Goal: Complete application form: Complete application form

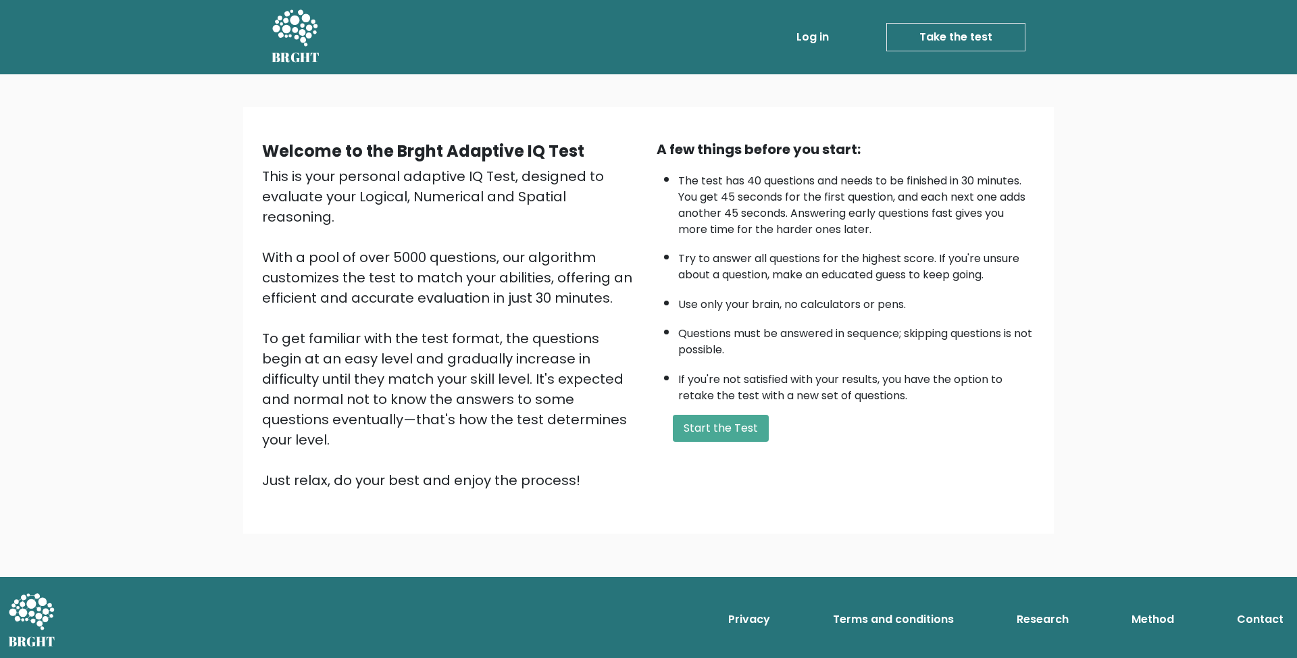
click at [659, 31] on link "Take the test" at bounding box center [955, 37] width 139 height 28
click at [724, 430] on button "Start the Test" at bounding box center [721, 428] width 96 height 27
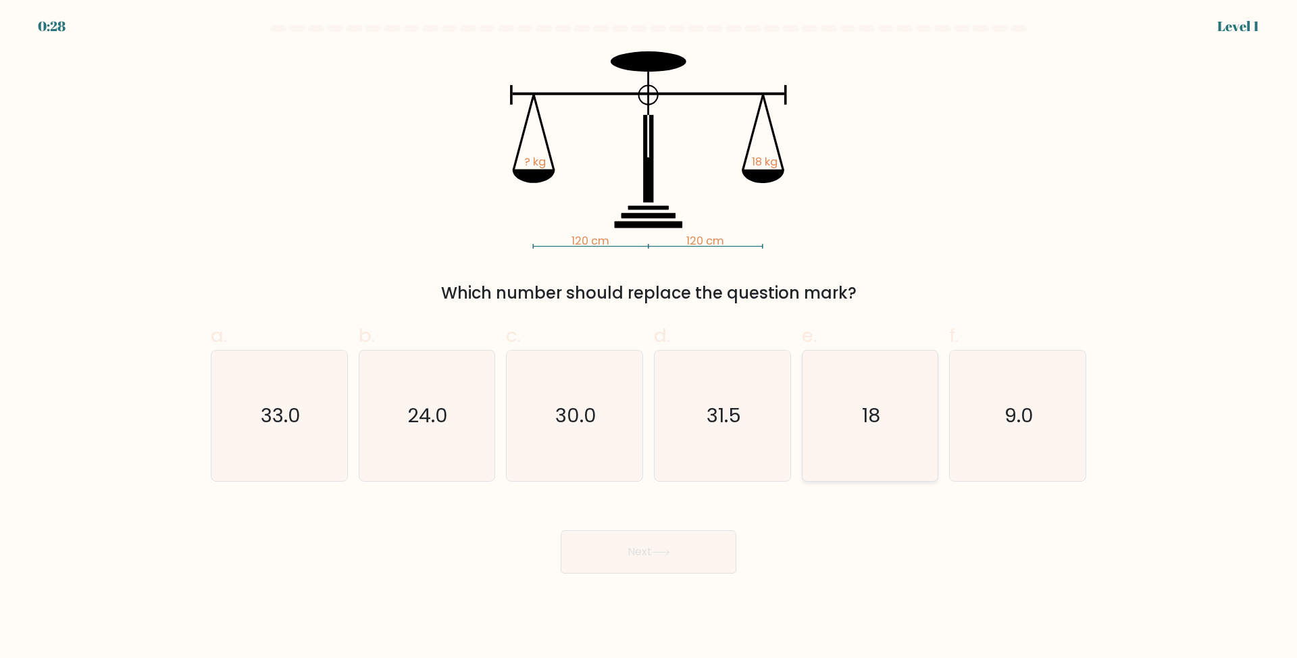
click at [872, 392] on icon "18" at bounding box center [870, 416] width 130 height 130
click at [649, 338] on input "e. 18" at bounding box center [649, 333] width 1 height 9
radio input "true"
click at [689, 546] on button "Next" at bounding box center [649, 551] width 176 height 43
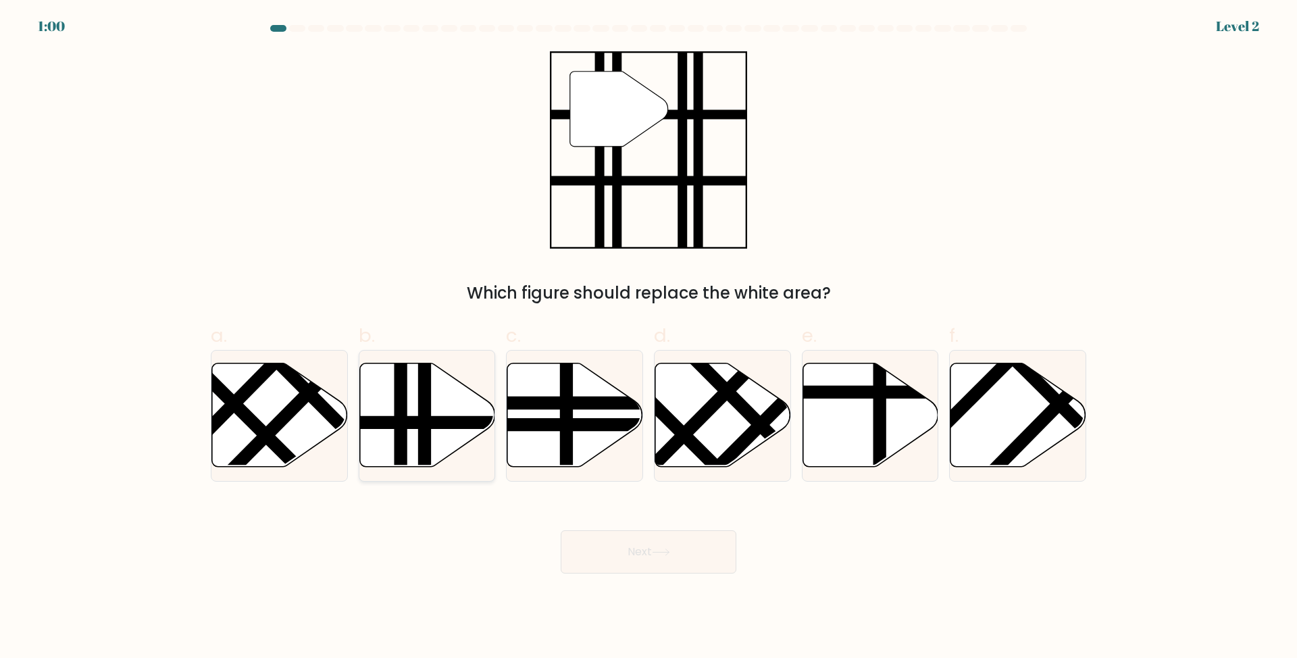
click at [390, 401] on icon at bounding box center [427, 415] width 136 height 104
click at [649, 338] on input "b." at bounding box center [649, 333] width 1 height 9
radio input "true"
click at [607, 549] on button "Next" at bounding box center [649, 551] width 176 height 43
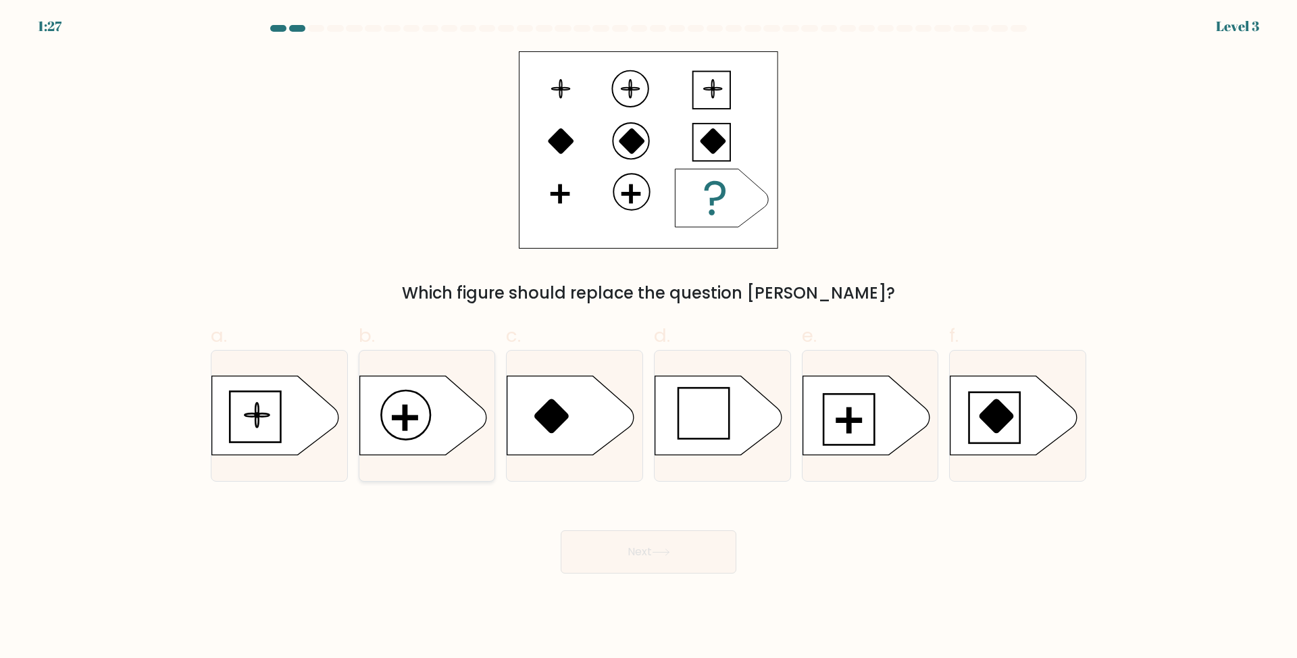
click at [399, 403] on icon at bounding box center [422, 415] width 127 height 79
click at [649, 338] on input "b." at bounding box center [649, 333] width 1 height 9
radio input "true"
click at [643, 545] on button "Next" at bounding box center [649, 551] width 176 height 43
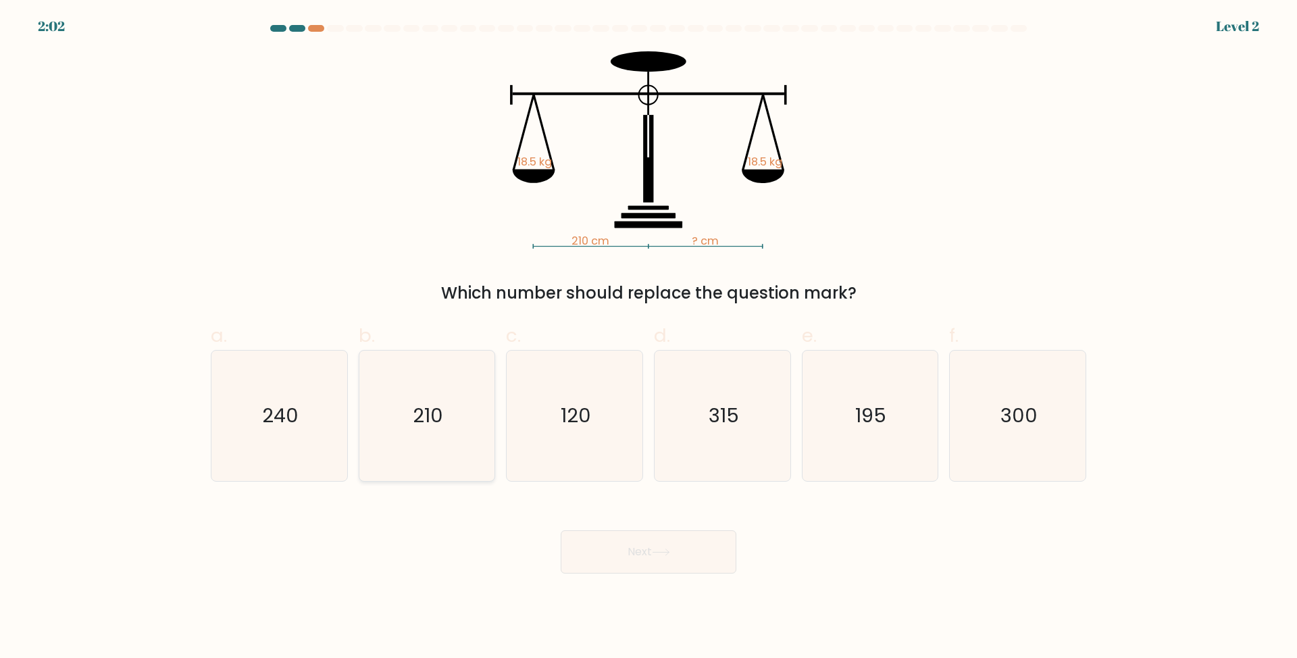
click at [430, 411] on text "210" at bounding box center [428, 415] width 30 height 27
click at [649, 338] on input "b. 210" at bounding box center [649, 333] width 1 height 9
radio input "true"
click at [657, 545] on button "Next" at bounding box center [649, 551] width 176 height 43
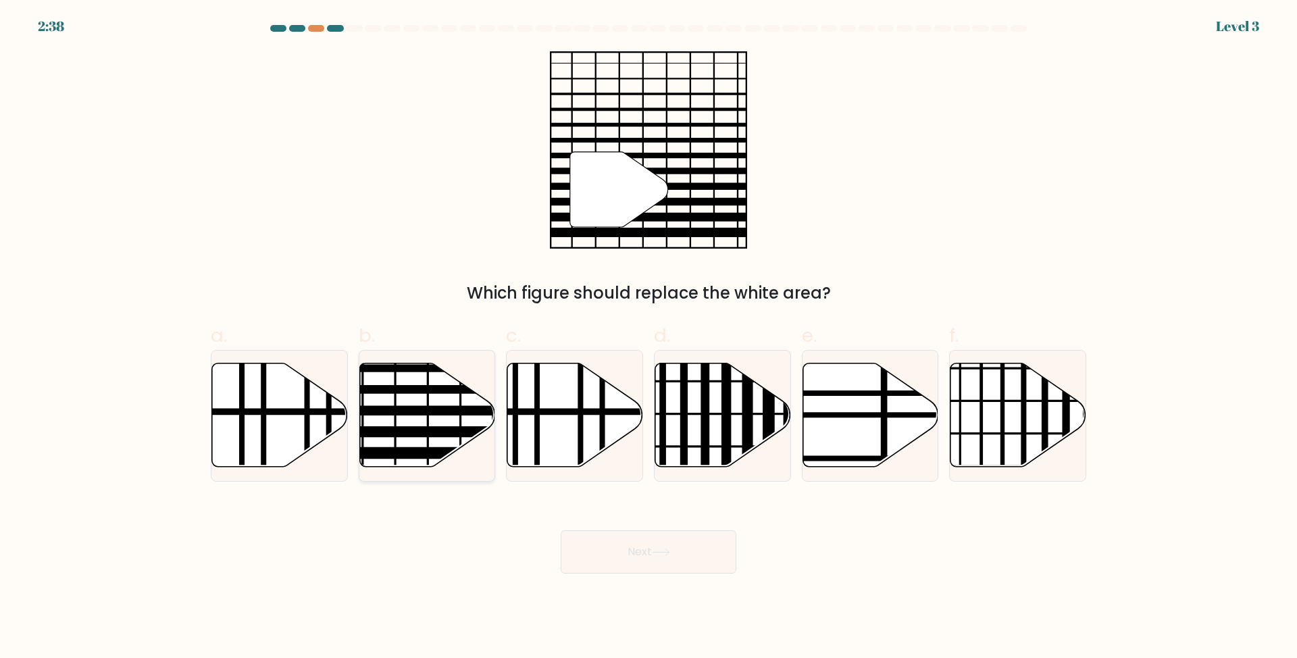
click at [426, 405] on icon at bounding box center [427, 415] width 136 height 104
click at [649, 338] on input "b." at bounding box center [649, 333] width 1 height 9
radio input "true"
click at [630, 545] on button "Next" at bounding box center [649, 551] width 176 height 43
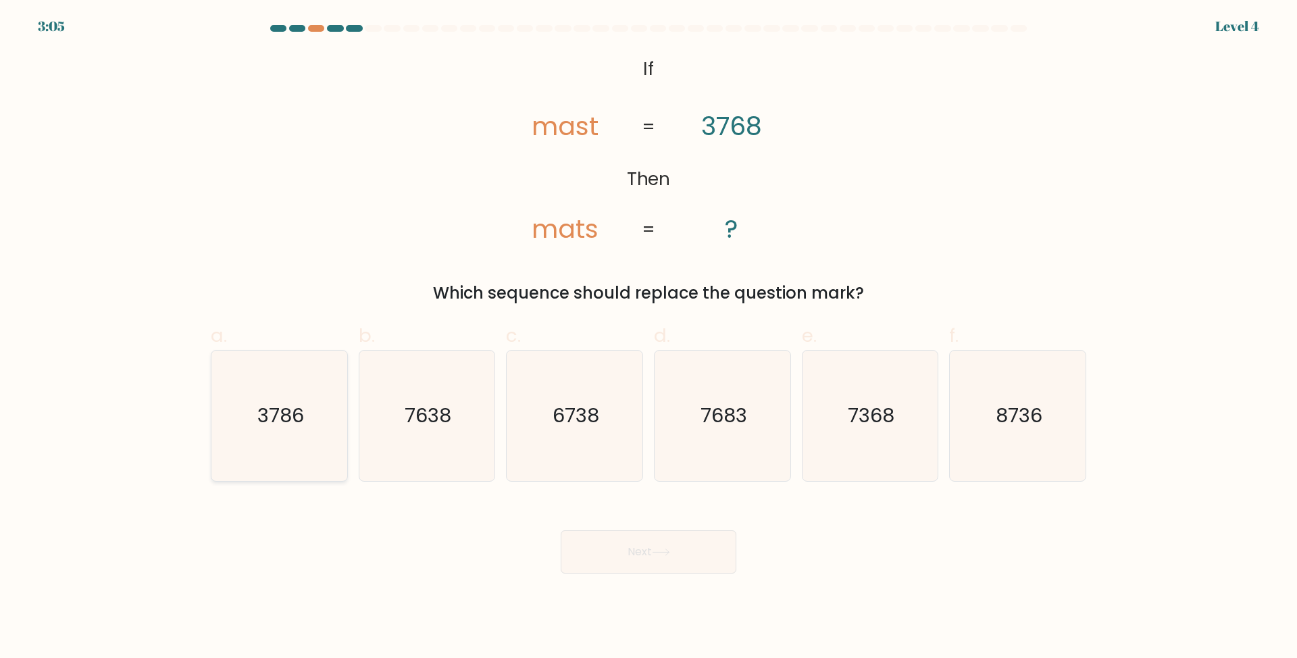
click at [220, 357] on icon "3786" at bounding box center [279, 416] width 130 height 130
click at [649, 338] on input "a. 3786" at bounding box center [649, 333] width 1 height 9
radio input "true"
click at [635, 551] on button "Next" at bounding box center [649, 551] width 176 height 43
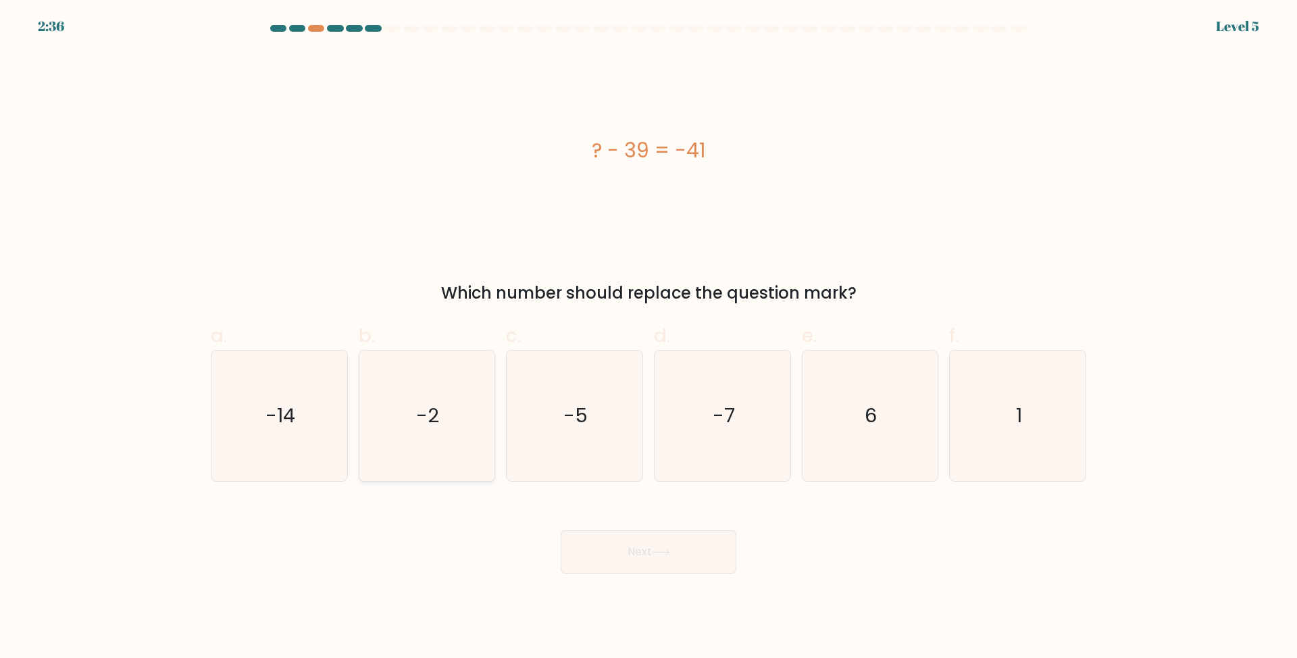
click at [400, 415] on icon "-2" at bounding box center [426, 416] width 130 height 130
click at [649, 338] on input "b. -2" at bounding box center [649, 333] width 1 height 9
radio input "true"
click at [616, 545] on button "Next" at bounding box center [649, 551] width 176 height 43
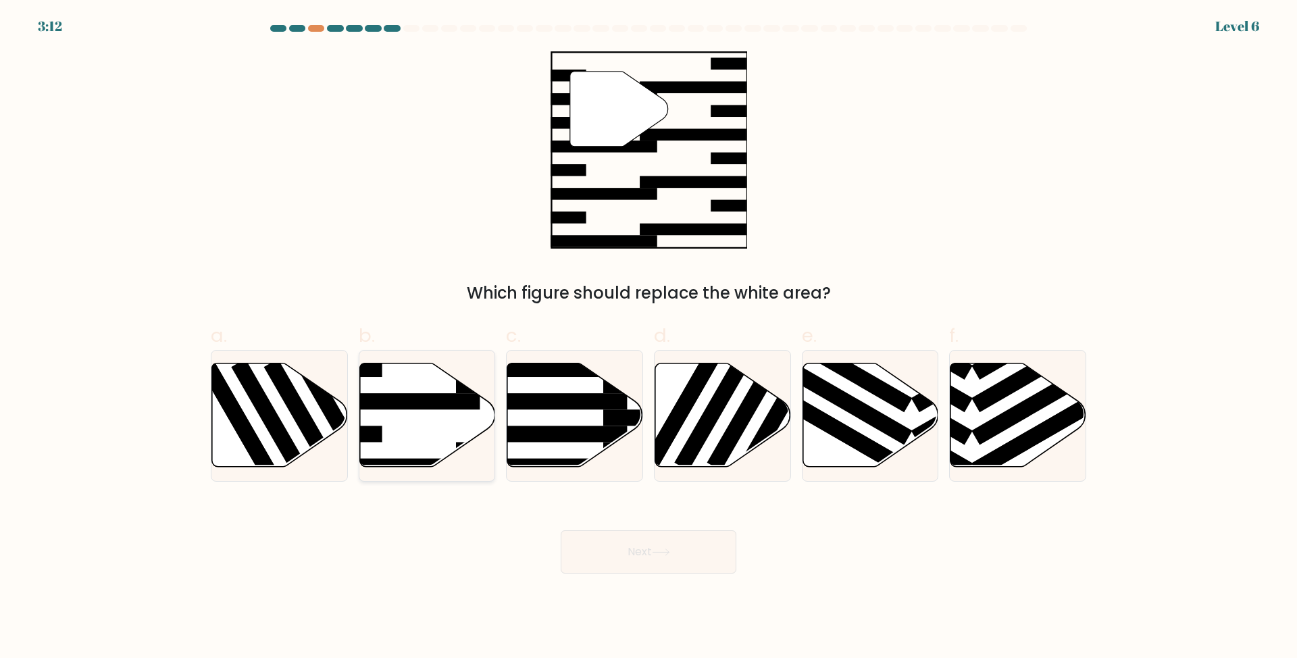
click at [414, 431] on icon at bounding box center [427, 415] width 136 height 104
click at [649, 338] on input "b." at bounding box center [649, 333] width 1 height 9
radio input "true"
click at [634, 545] on button "Next" at bounding box center [649, 551] width 176 height 43
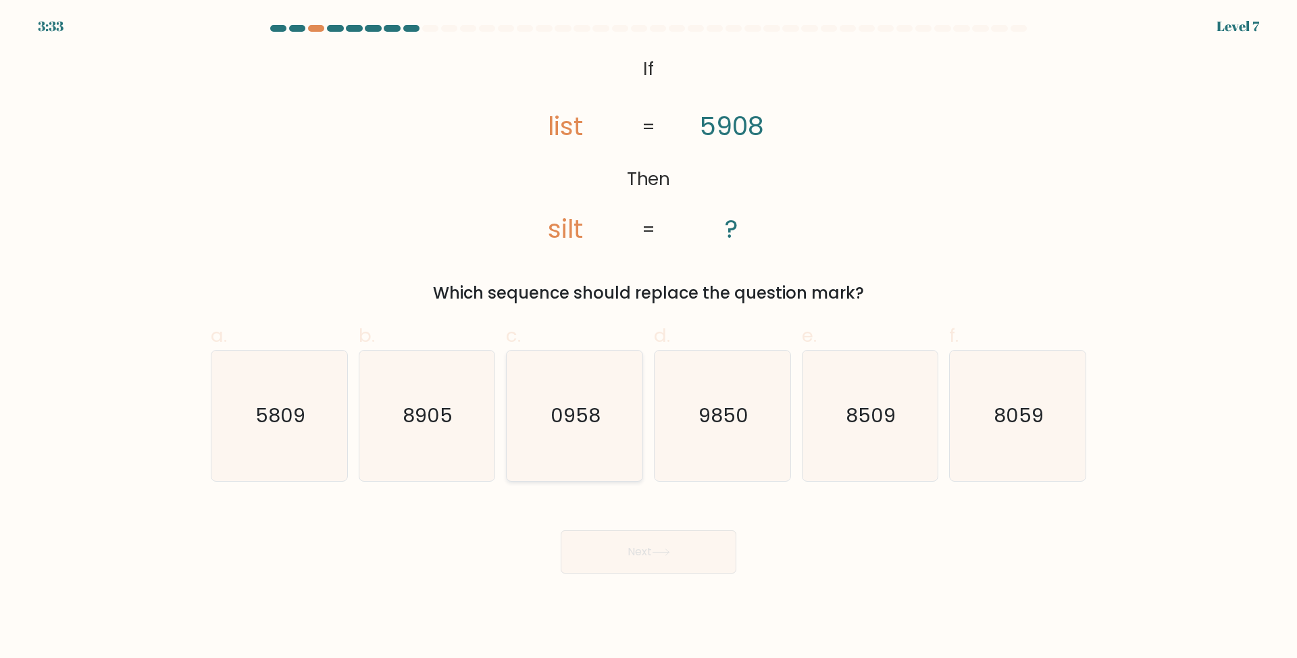
click at [587, 396] on icon "0958" at bounding box center [574, 416] width 130 height 130
click at [649, 338] on input "c. 0958" at bounding box center [649, 333] width 1 height 9
radio input "true"
click at [616, 545] on button "Next" at bounding box center [649, 551] width 176 height 43
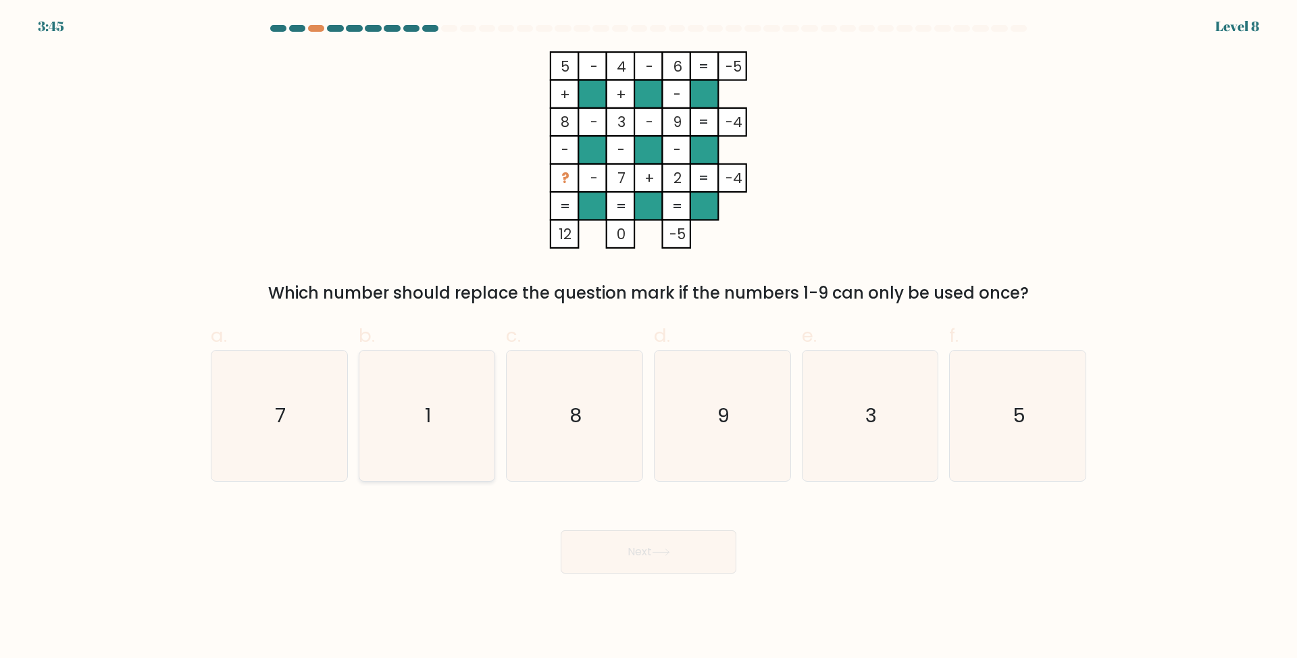
click at [435, 410] on icon "1" at bounding box center [426, 416] width 130 height 130
click at [649, 338] on input "b. 1" at bounding box center [649, 333] width 1 height 9
radio input "true"
click at [646, 557] on button "Next" at bounding box center [649, 551] width 176 height 43
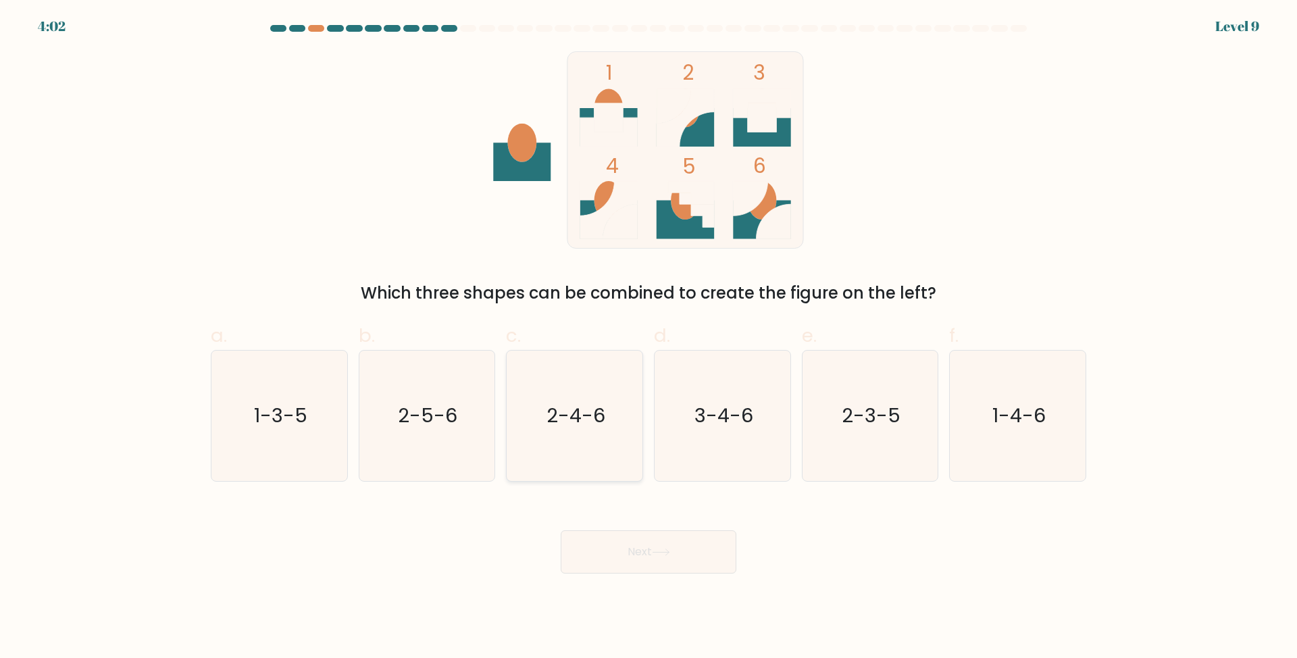
click at [551, 428] on text "2-4-6" at bounding box center [576, 415] width 59 height 27
click at [649, 338] on input "c. 2-4-6" at bounding box center [649, 333] width 1 height 9
radio input "true"
click at [632, 560] on button "Next" at bounding box center [649, 551] width 176 height 43
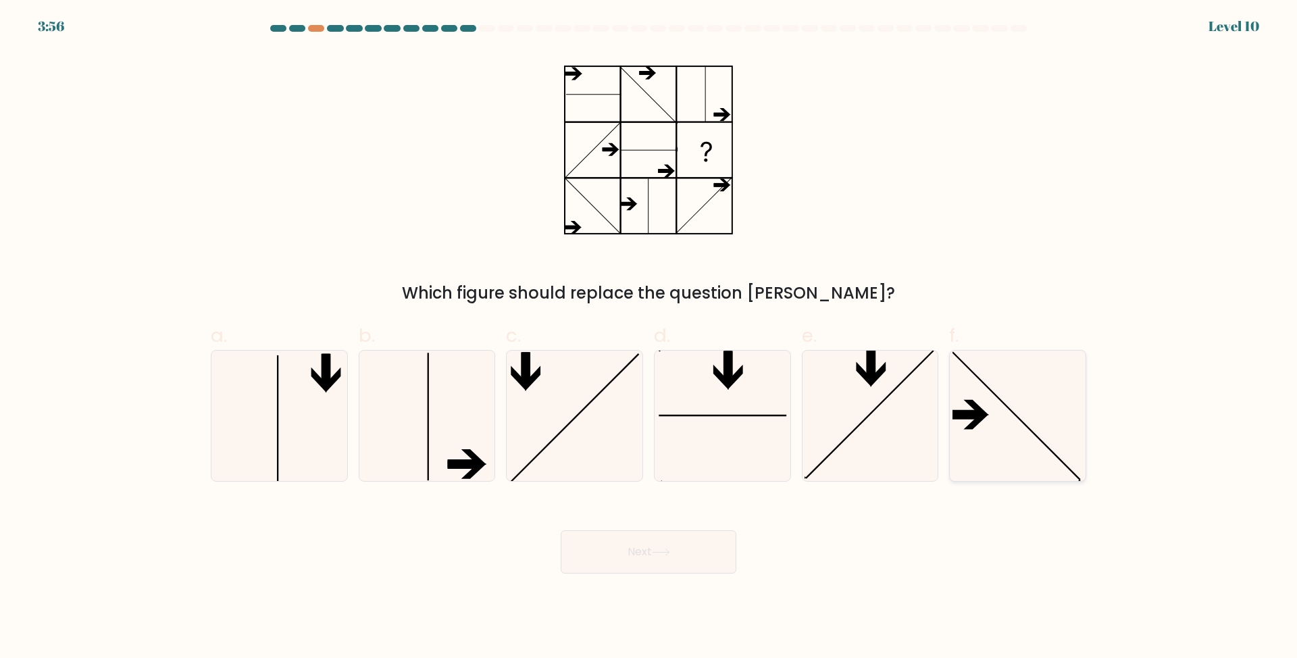
click at [993, 370] on icon at bounding box center [1018, 416] width 130 height 130
click at [649, 338] on input "f." at bounding box center [649, 333] width 1 height 9
radio input "true"
click at [692, 553] on button "Next" at bounding box center [649, 551] width 176 height 43
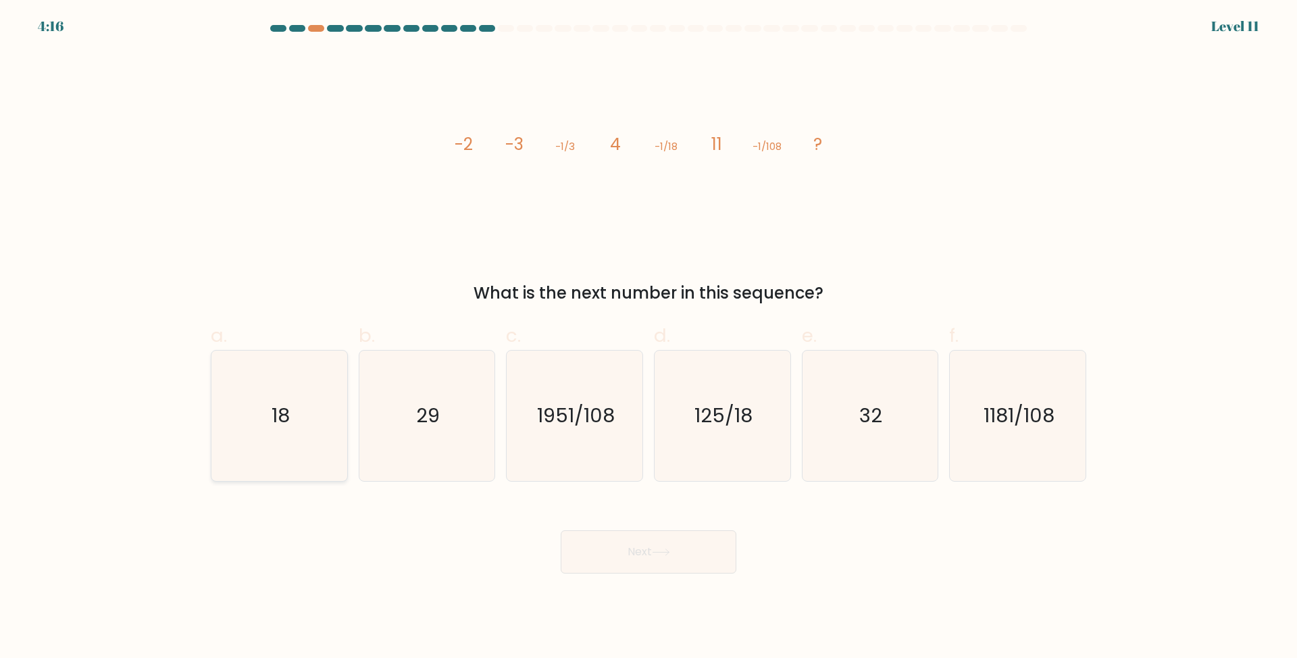
click at [248, 409] on icon "18" at bounding box center [279, 416] width 130 height 130
click at [649, 338] on input "a. 18" at bounding box center [649, 333] width 1 height 9
radio input "true"
click at [652, 525] on div "Next" at bounding box center [649, 536] width 892 height 76
click at [645, 560] on button "Next" at bounding box center [649, 551] width 176 height 43
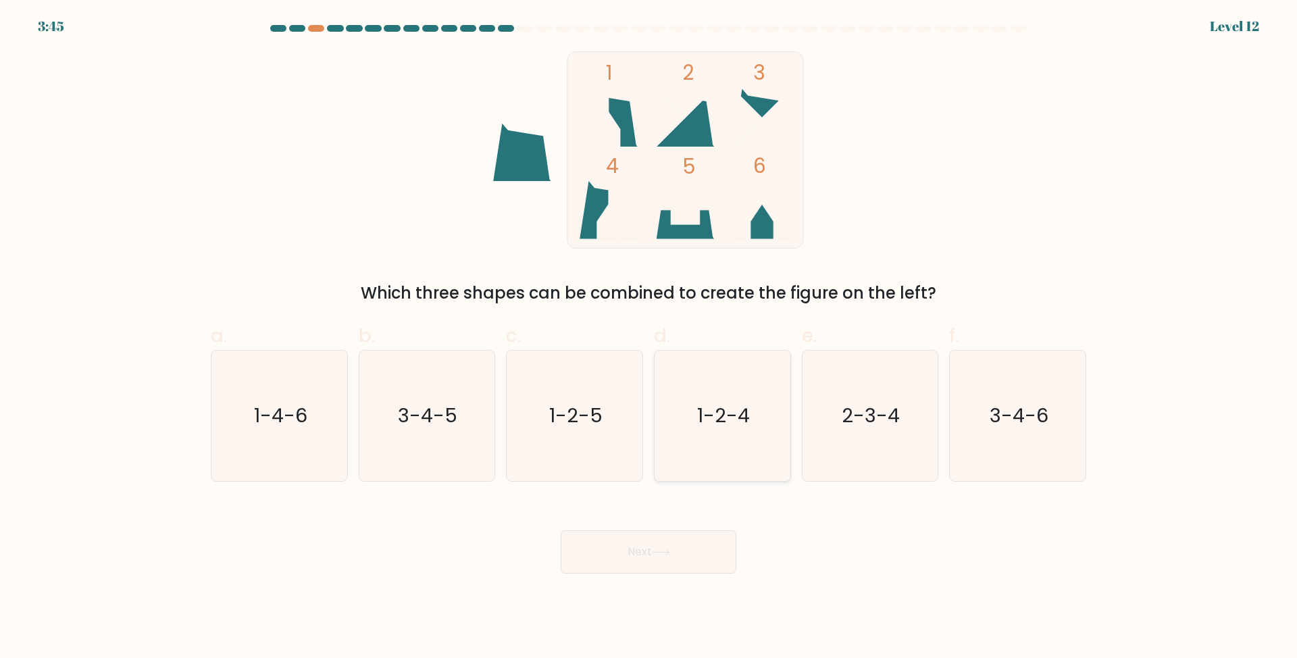
click at [661, 398] on icon "1-2-4" at bounding box center [722, 416] width 130 height 130
click at [649, 338] on input "d. 1-2-4" at bounding box center [649, 333] width 1 height 9
radio input "true"
click at [616, 563] on button "Next" at bounding box center [649, 551] width 176 height 43
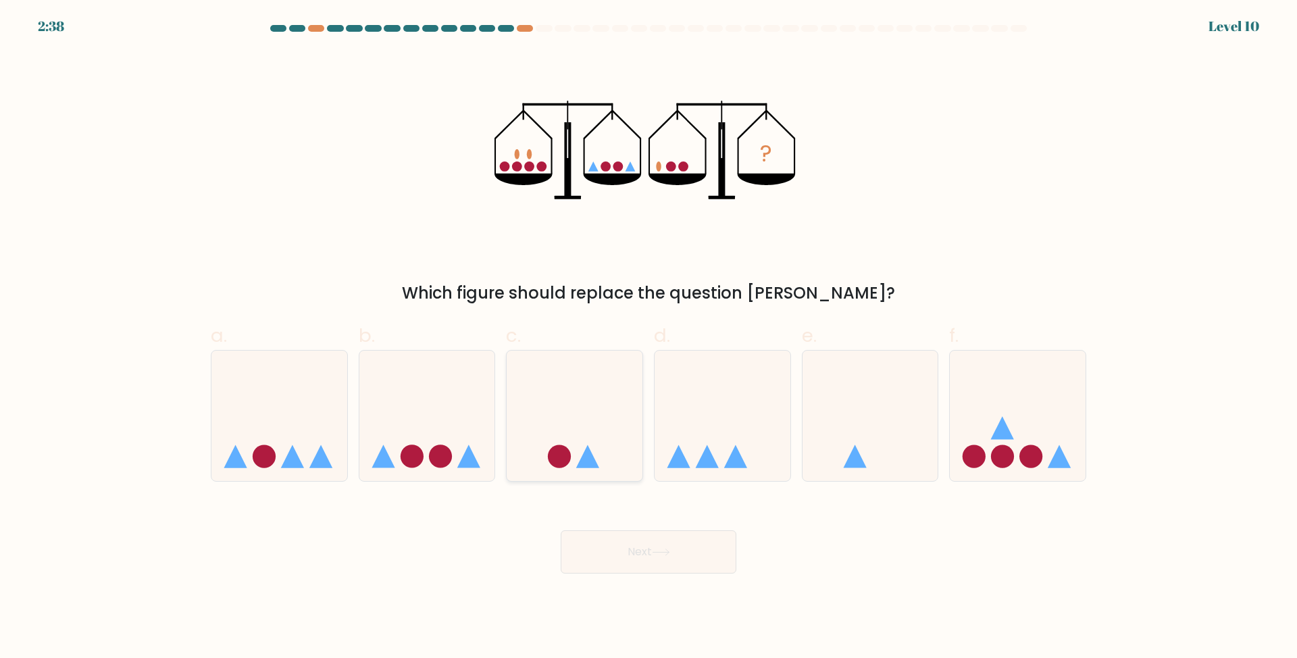
click at [600, 441] on icon at bounding box center [575, 415] width 136 height 112
click at [649, 338] on input "c." at bounding box center [649, 333] width 1 height 9
radio input "true"
click at [617, 557] on button "Next" at bounding box center [649, 551] width 176 height 43
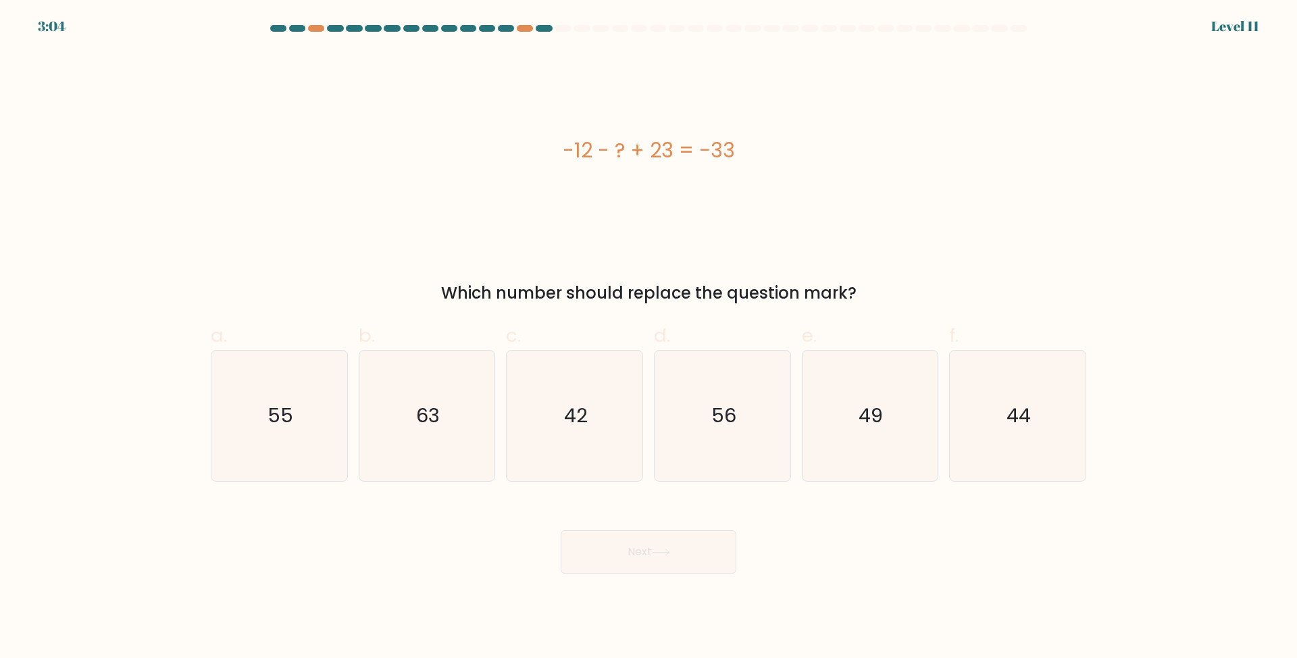
click at [926, 552] on div "Next" at bounding box center [649, 536] width 892 height 76
click at [1000, 410] on icon "44" at bounding box center [1018, 416] width 130 height 130
click at [649, 338] on input "f. 44" at bounding box center [649, 333] width 1 height 9
radio input "true"
click at [727, 538] on button "Next" at bounding box center [649, 551] width 176 height 43
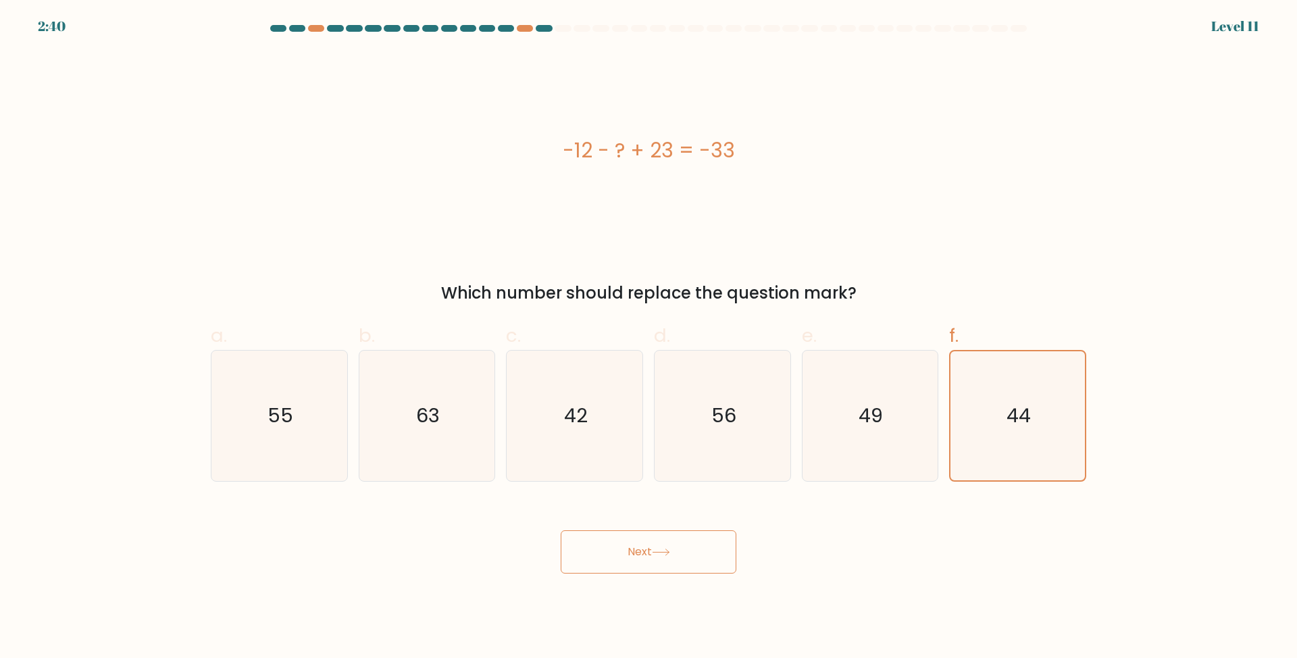
click at [704, 549] on button "Next" at bounding box center [649, 551] width 176 height 43
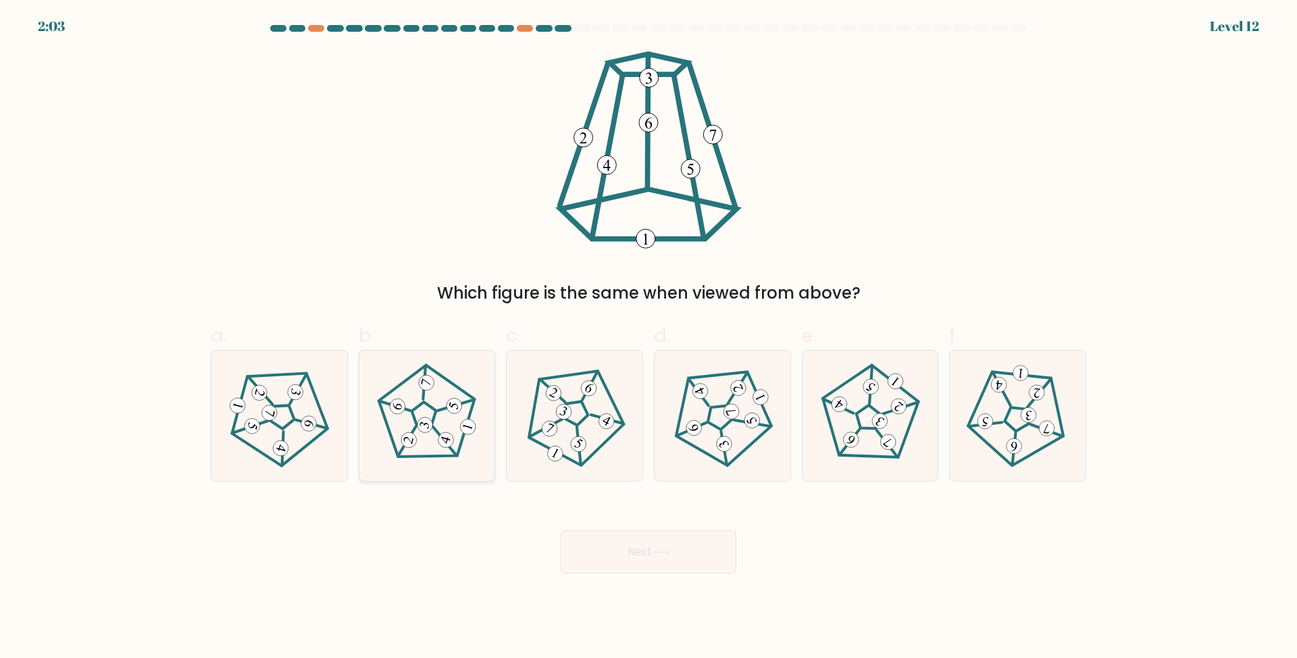
click at [388, 431] on 267 at bounding box center [423, 414] width 116 height 118
click at [649, 338] on input "b." at bounding box center [649, 333] width 1 height 9
radio input "true"
click at [603, 547] on button "Next" at bounding box center [649, 551] width 176 height 43
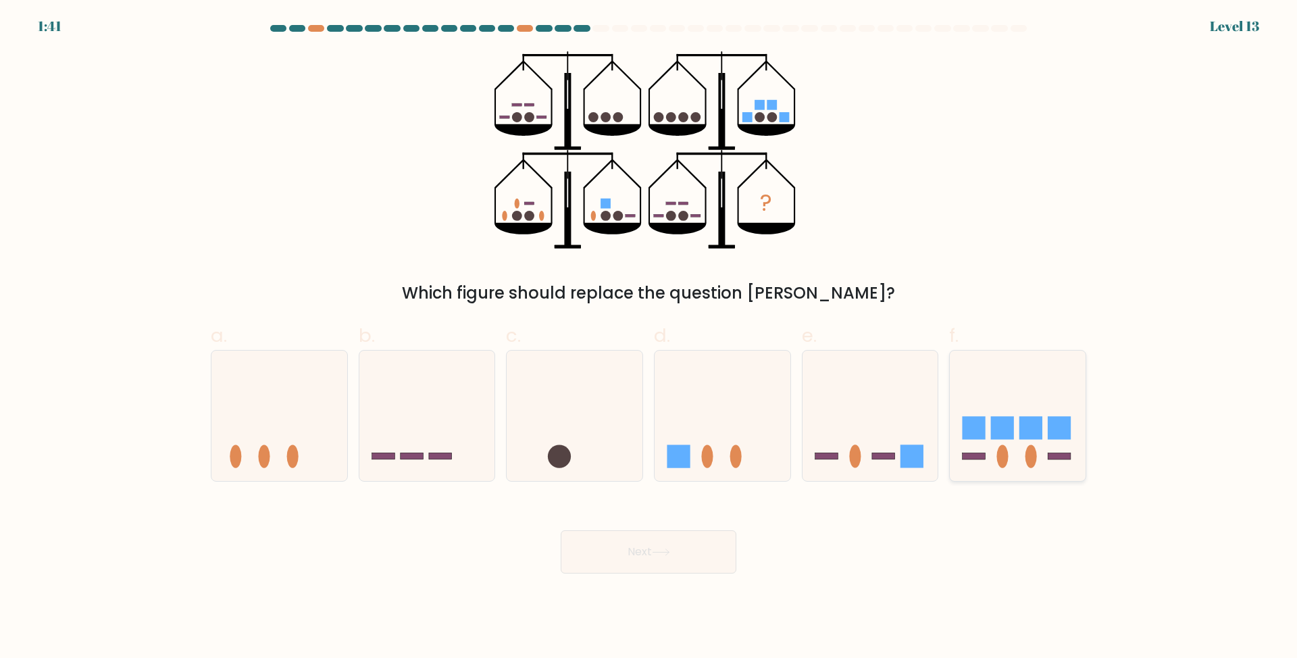
drag, startPoint x: 757, startPoint y: 353, endPoint x: 951, endPoint y: 394, distance: 198.9
click at [1004, 410] on icon at bounding box center [1018, 415] width 136 height 112
click at [649, 338] on input "f." at bounding box center [649, 333] width 1 height 9
radio input "true"
click at [695, 540] on button "Next" at bounding box center [649, 551] width 176 height 43
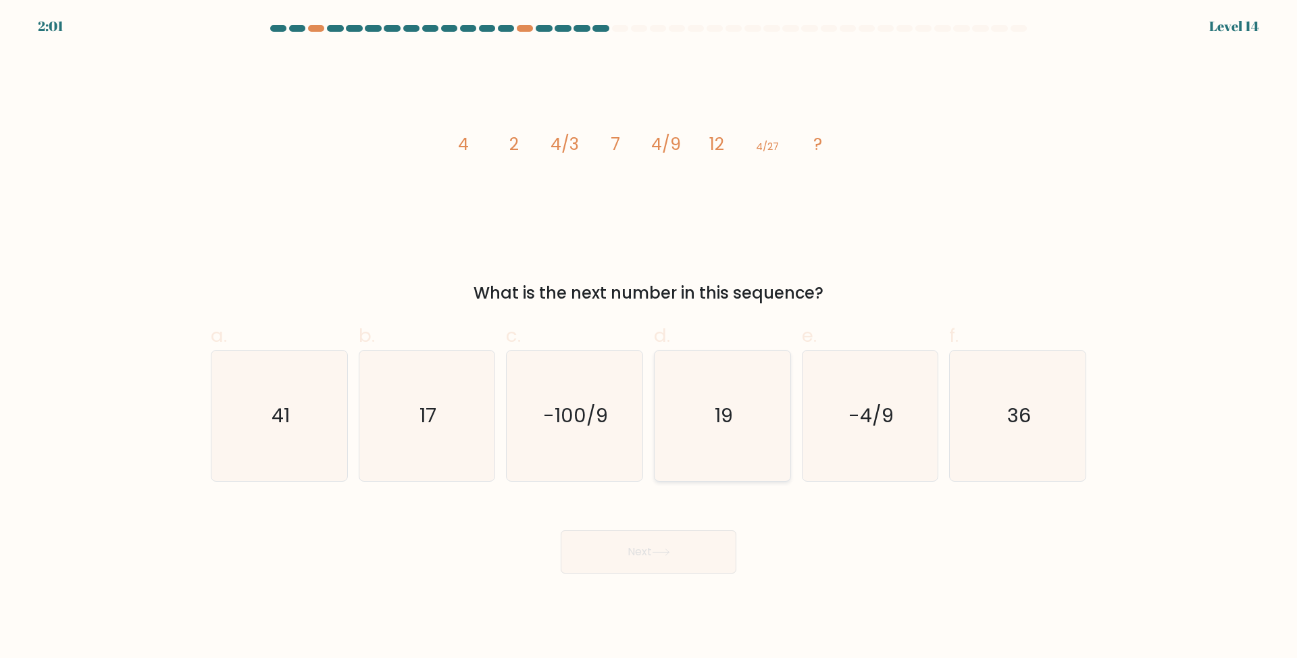
click at [722, 416] on text "19" at bounding box center [724, 415] width 18 height 27
click at [649, 338] on input "d. 19" at bounding box center [649, 333] width 1 height 9
radio input "true"
click at [666, 550] on icon at bounding box center [661, 552] width 18 height 7
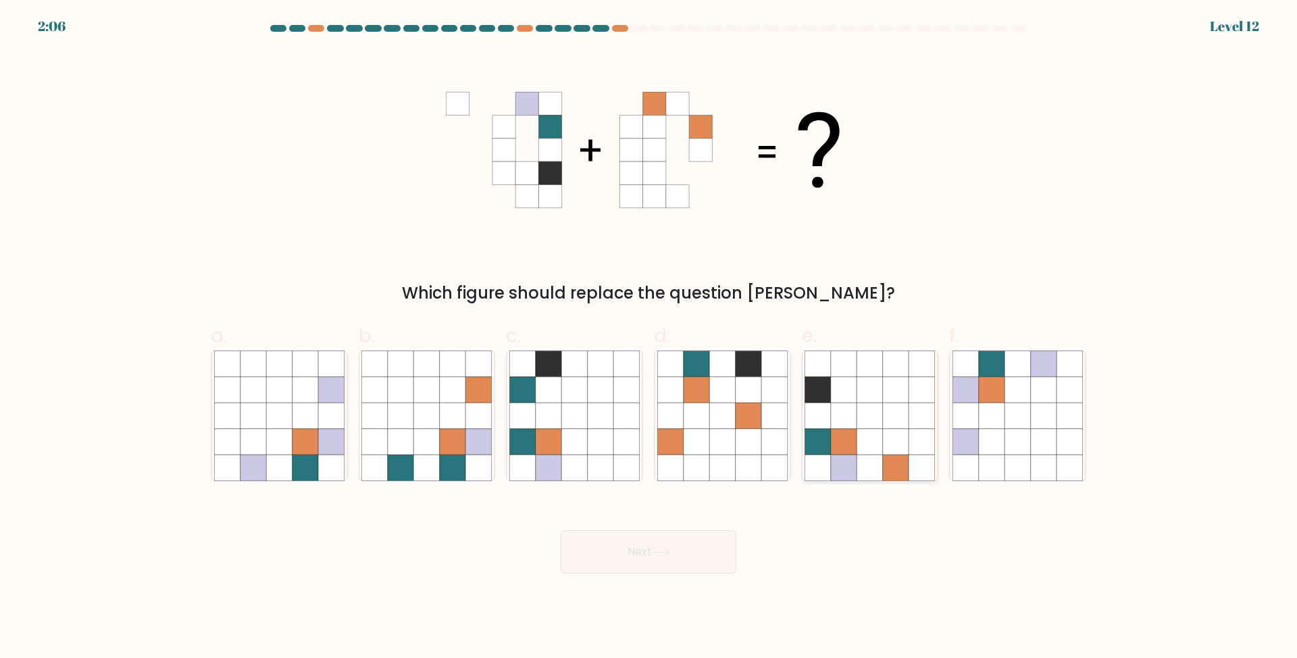
click at [873, 463] on icon at bounding box center [870, 468] width 26 height 26
click at [649, 338] on input "e." at bounding box center [649, 333] width 1 height 9
radio input "true"
click at [638, 551] on button "Next" at bounding box center [649, 551] width 176 height 43
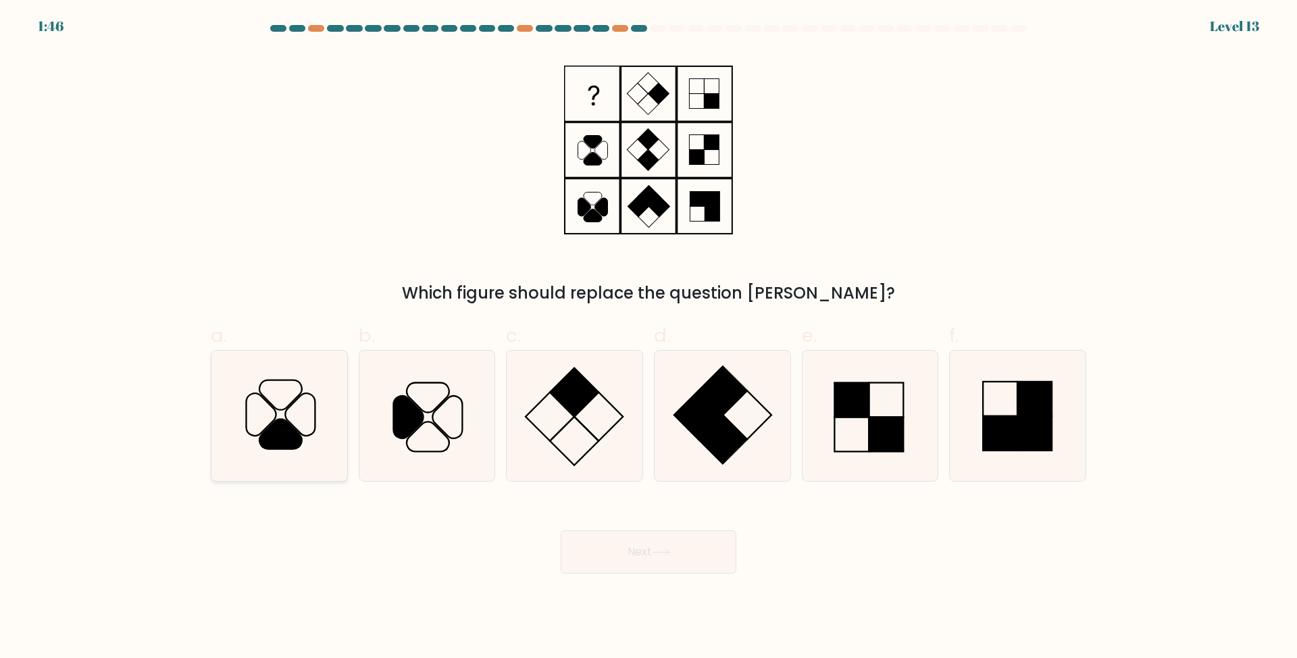
click at [268, 407] on icon at bounding box center [279, 416] width 130 height 130
click at [649, 338] on input "a." at bounding box center [649, 333] width 1 height 9
radio input "true"
click at [643, 549] on button "Next" at bounding box center [649, 551] width 176 height 43
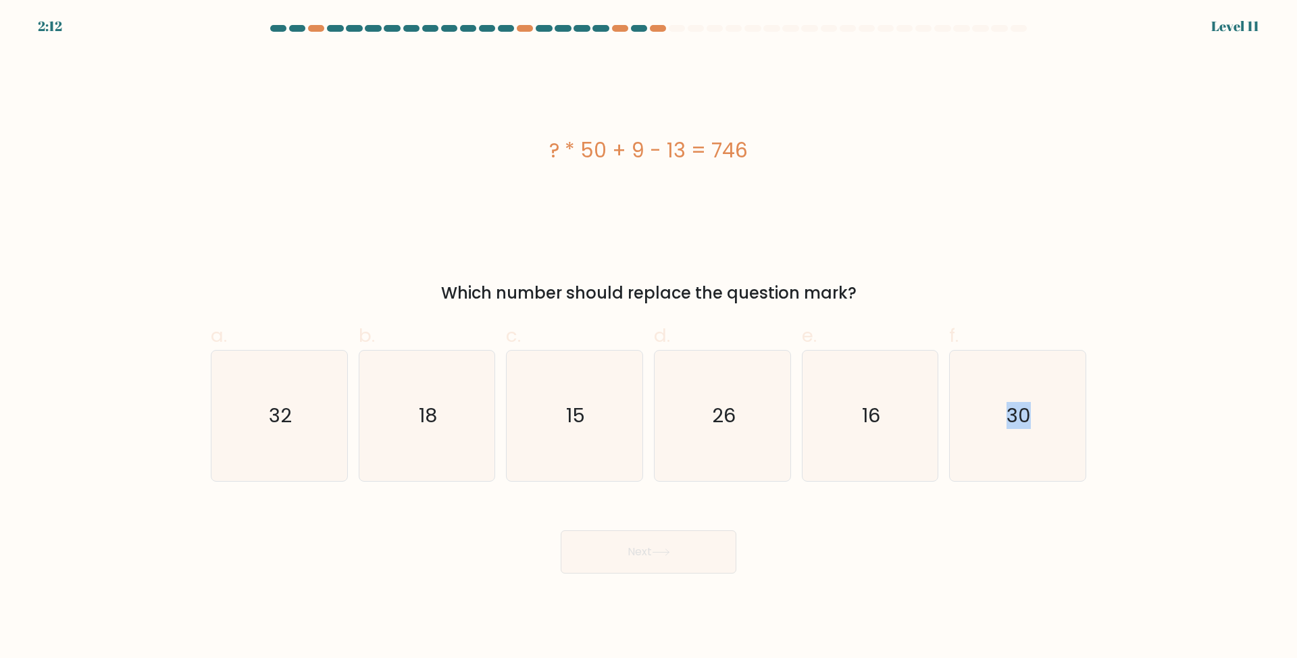
drag, startPoint x: 1097, startPoint y: 406, endPoint x: 1120, endPoint y: 295, distance: 114.0
click at [1120, 295] on form "a." at bounding box center [648, 299] width 1297 height 549
click at [592, 432] on icon "15" at bounding box center [574, 416] width 130 height 130
click at [649, 338] on input "c. 15" at bounding box center [649, 333] width 1 height 9
radio input "true"
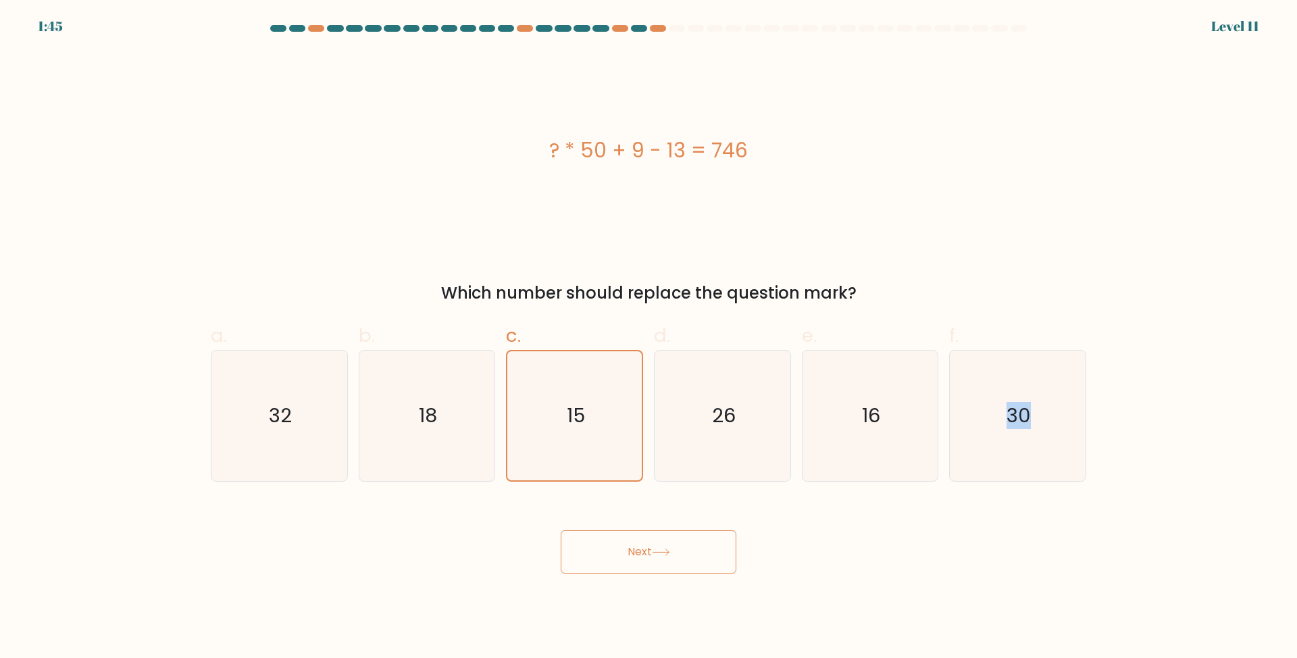
click at [629, 543] on button "Next" at bounding box center [649, 551] width 176 height 43
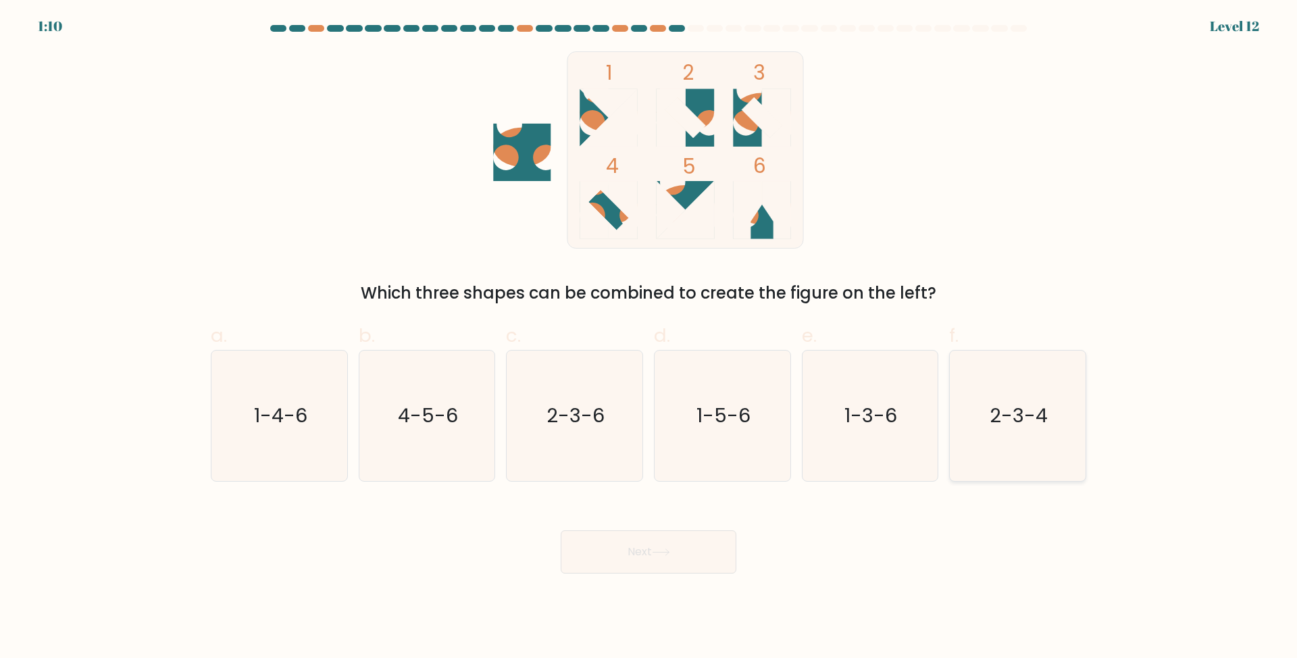
click at [1034, 404] on text "2-3-4" at bounding box center [1020, 415] width 58 height 27
click at [649, 338] on input "f. 2-3-4" at bounding box center [649, 333] width 1 height 9
radio input "true"
click at [671, 536] on button "Next" at bounding box center [649, 551] width 176 height 43
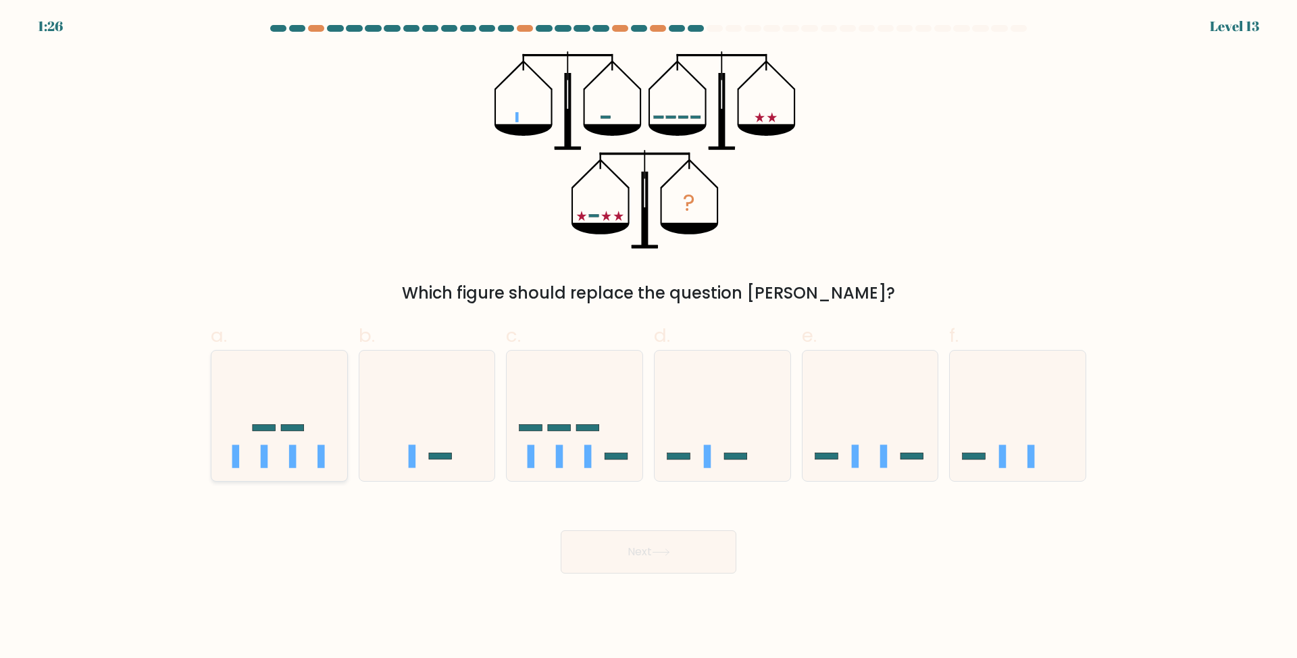
click at [231, 416] on icon at bounding box center [279, 415] width 136 height 112
click at [649, 338] on input "a." at bounding box center [649, 333] width 1 height 9
radio input "true"
click at [563, 390] on icon at bounding box center [575, 415] width 136 height 112
click at [649, 338] on input "c." at bounding box center [649, 333] width 1 height 9
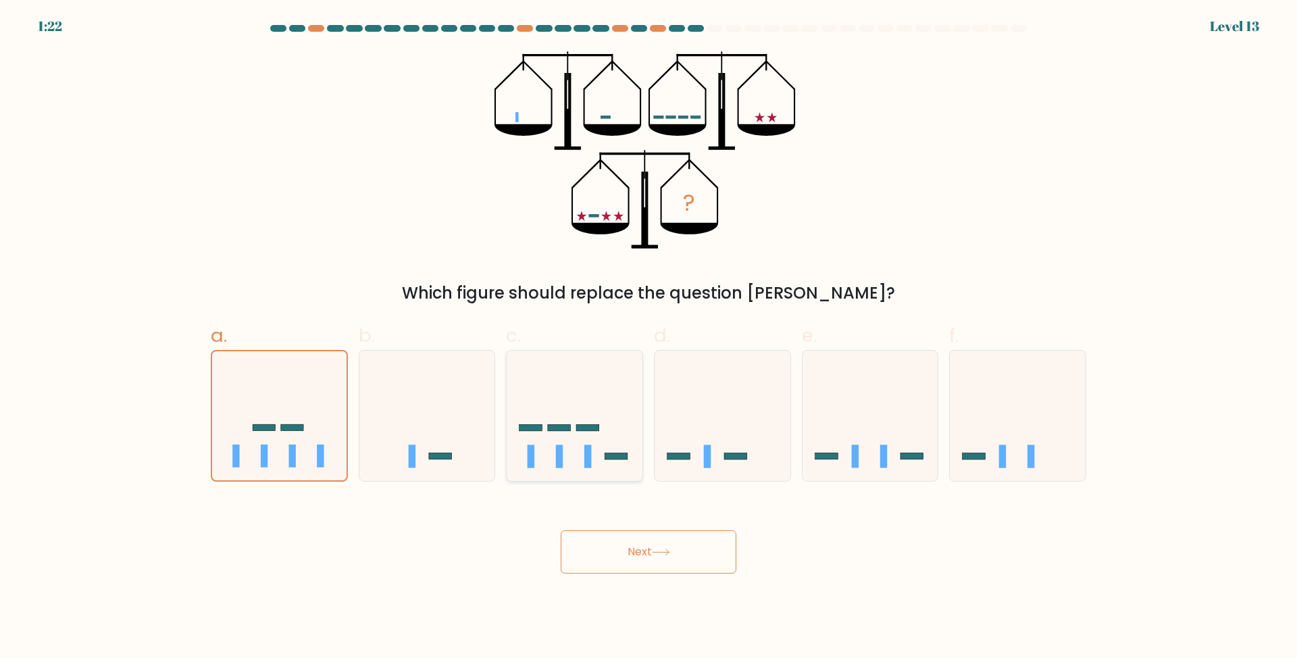
radio input "true"
click at [646, 556] on button "Next" at bounding box center [649, 551] width 176 height 43
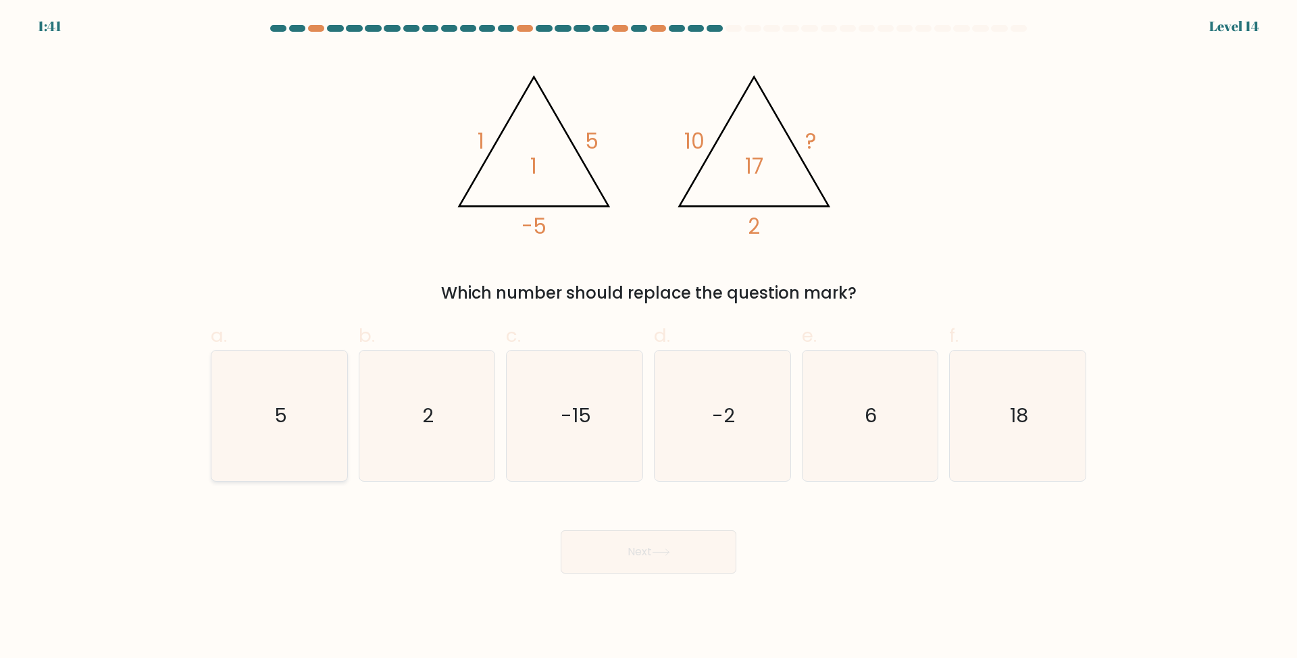
click at [291, 421] on icon "5" at bounding box center [279, 416] width 130 height 130
click at [649, 338] on input "a. 5" at bounding box center [649, 333] width 1 height 9
radio input "true"
click at [628, 520] on div "Next" at bounding box center [649, 536] width 892 height 76
click at [625, 546] on button "Next" at bounding box center [649, 551] width 176 height 43
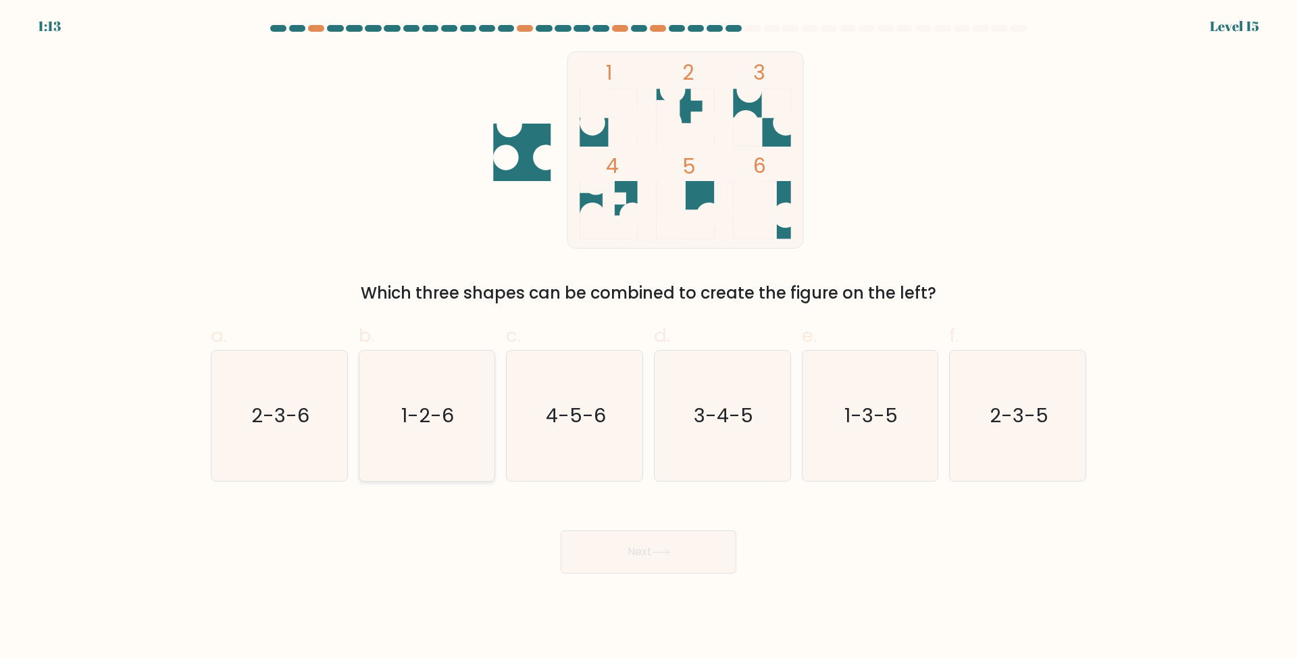
click at [453, 397] on icon "1-2-6" at bounding box center [426, 416] width 130 height 130
click at [649, 338] on input "b. 1-2-6" at bounding box center [649, 333] width 1 height 9
radio input "true"
click at [656, 523] on div "Next" at bounding box center [649, 536] width 892 height 76
click at [651, 537] on button "Next" at bounding box center [649, 551] width 176 height 43
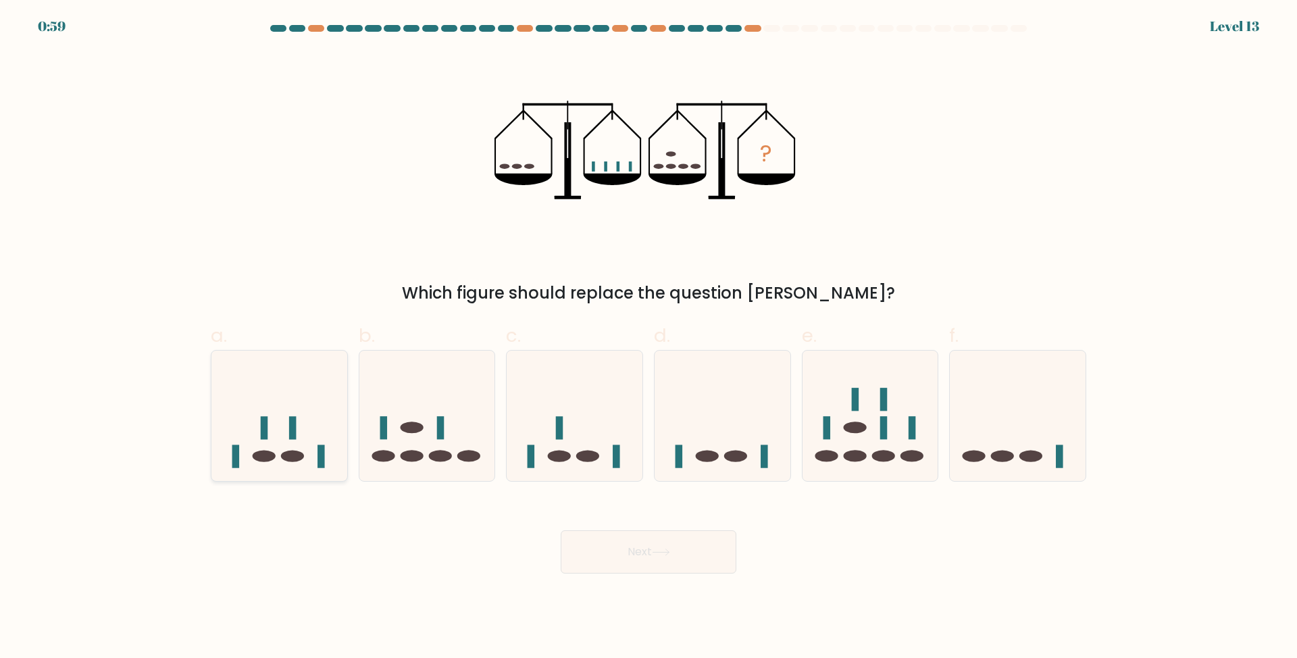
click at [269, 455] on ellipse at bounding box center [264, 456] width 23 height 11
click at [649, 338] on input "a." at bounding box center [649, 333] width 1 height 9
radio input "true"
click at [595, 554] on button "Next" at bounding box center [649, 551] width 176 height 43
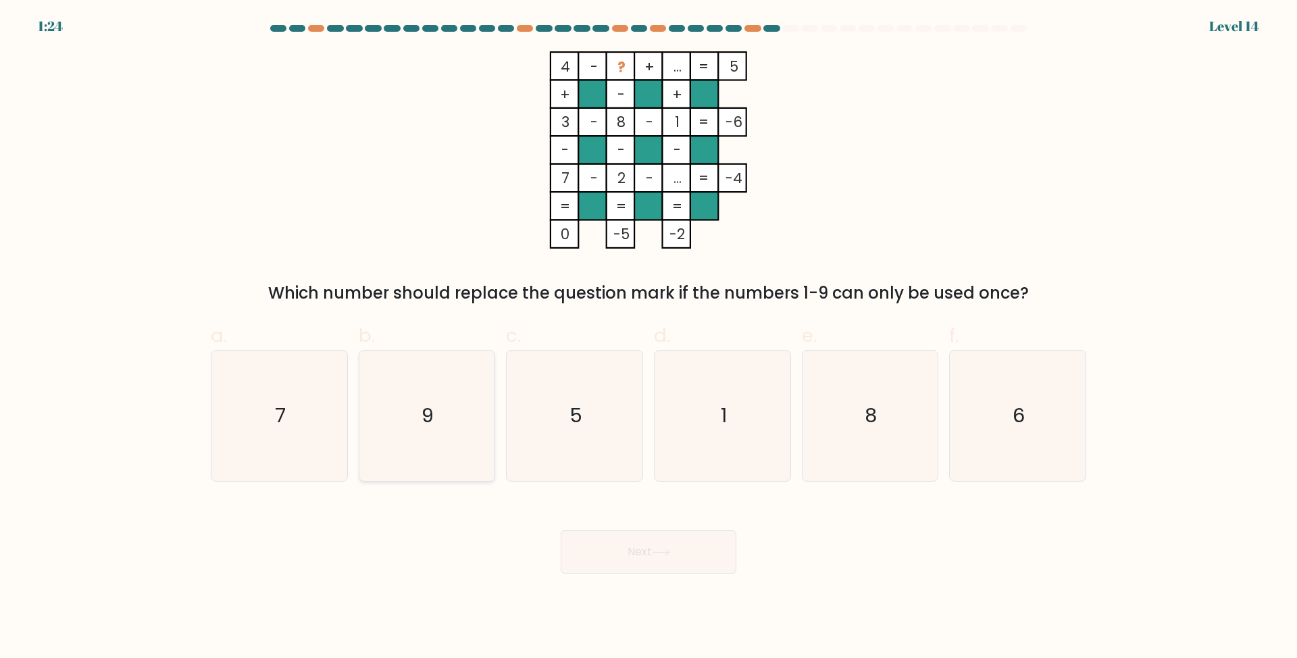
click at [463, 380] on icon "9" at bounding box center [426, 416] width 130 height 130
click at [649, 338] on input "b. 9" at bounding box center [649, 333] width 1 height 9
radio input "true"
click at [658, 586] on body "1:23 Level 14" at bounding box center [648, 329] width 1297 height 658
click at [859, 424] on icon "8" at bounding box center [870, 416] width 130 height 130
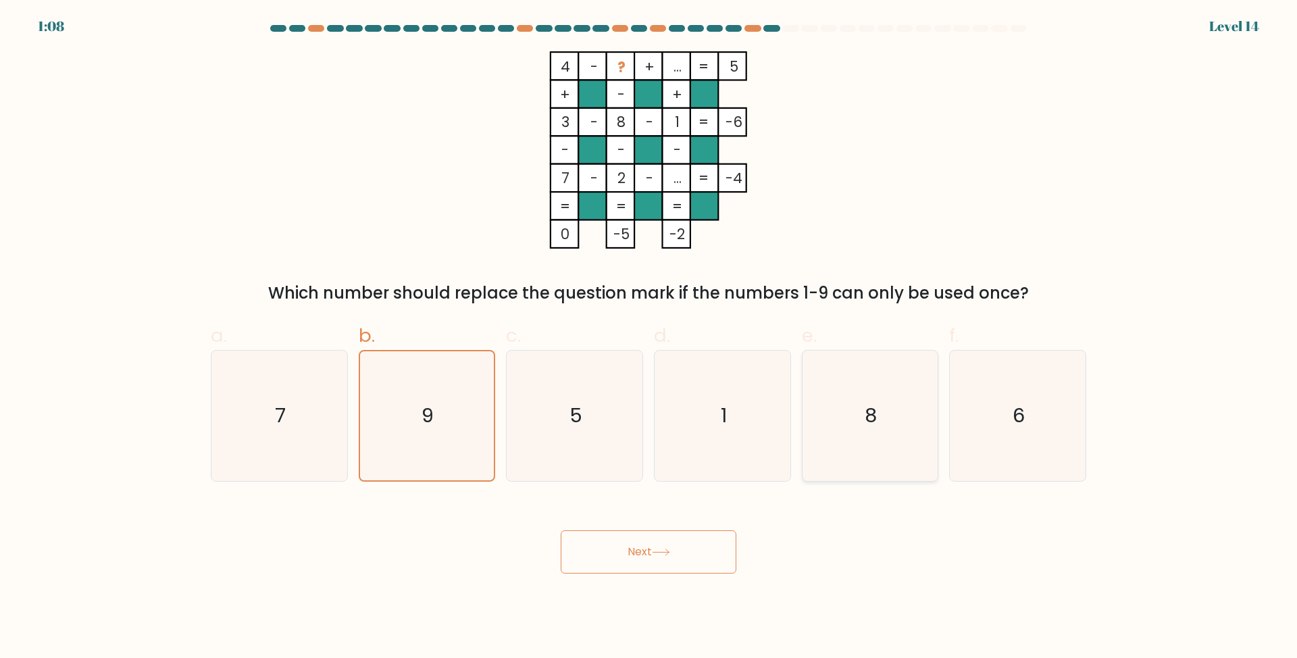
click at [649, 338] on input "e. 8" at bounding box center [649, 333] width 1 height 9
radio input "true"
click at [410, 427] on icon "9" at bounding box center [426, 416] width 130 height 130
click at [649, 338] on input "b. 9" at bounding box center [649, 333] width 1 height 9
radio input "true"
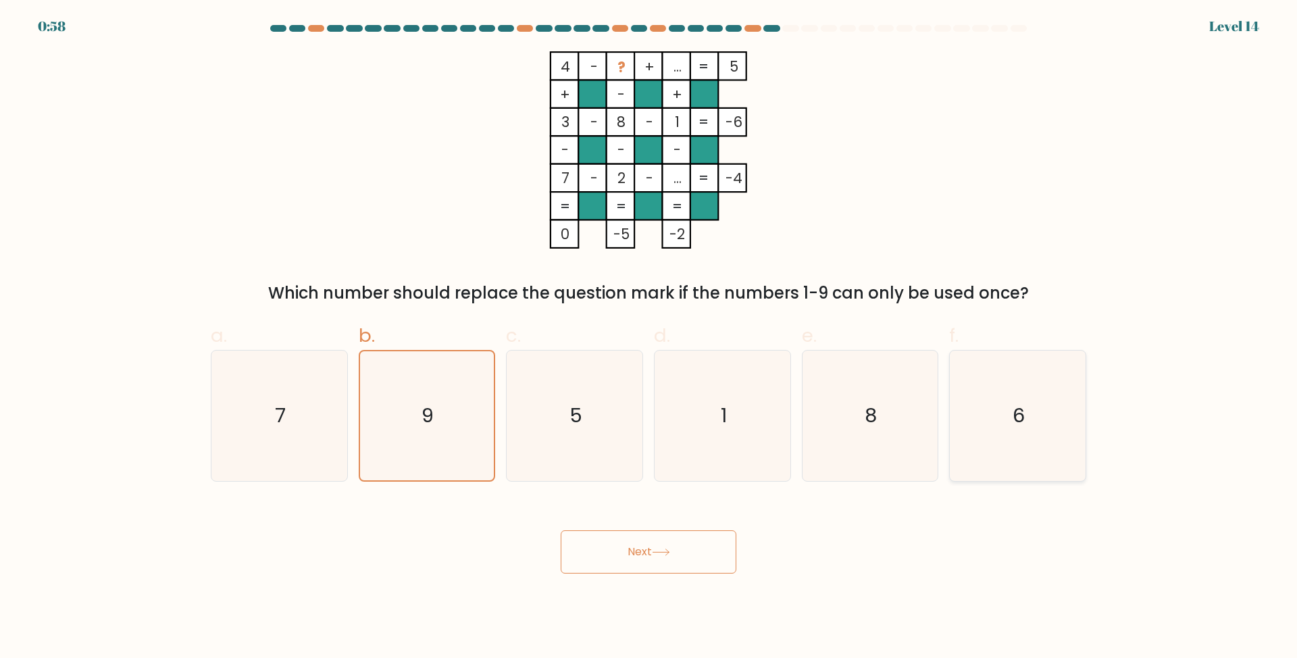
click at [1013, 447] on icon "6" at bounding box center [1018, 416] width 130 height 130
click at [649, 338] on input "f. 6" at bounding box center [649, 333] width 1 height 9
radio input "true"
click at [884, 410] on icon "8" at bounding box center [870, 416] width 130 height 130
click at [649, 338] on input "e. 8" at bounding box center [649, 333] width 1 height 9
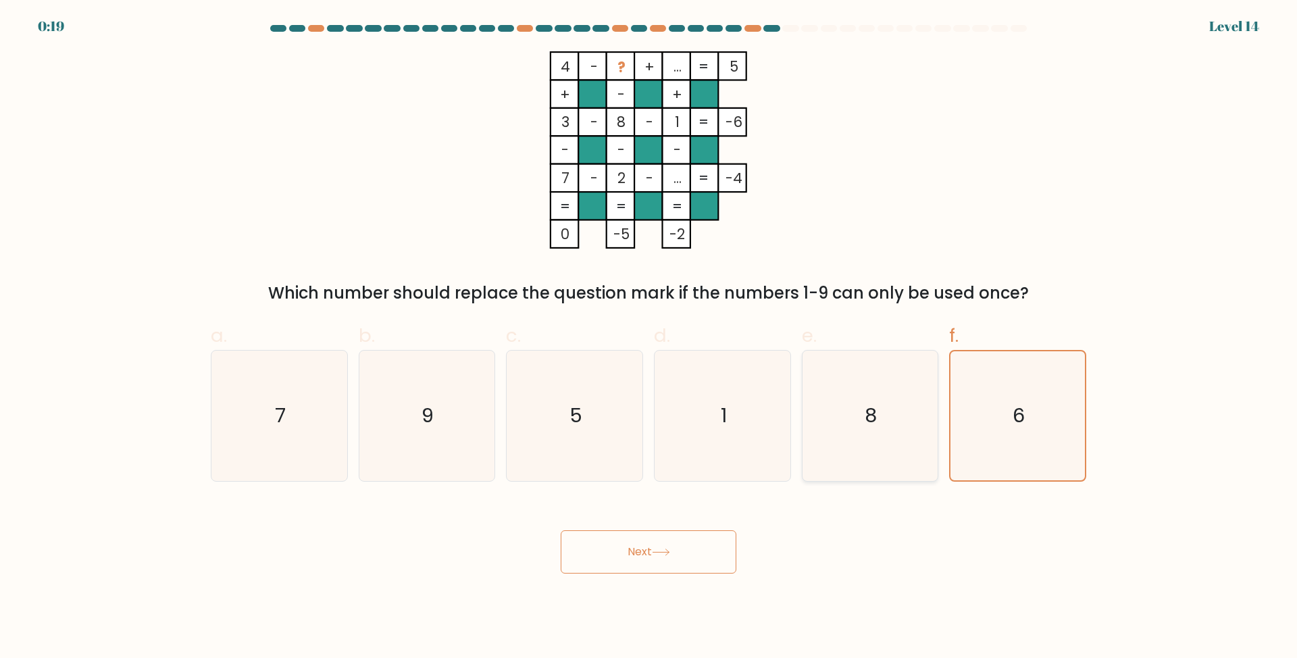
radio input "true"
click at [686, 550] on button "Next" at bounding box center [649, 551] width 176 height 43
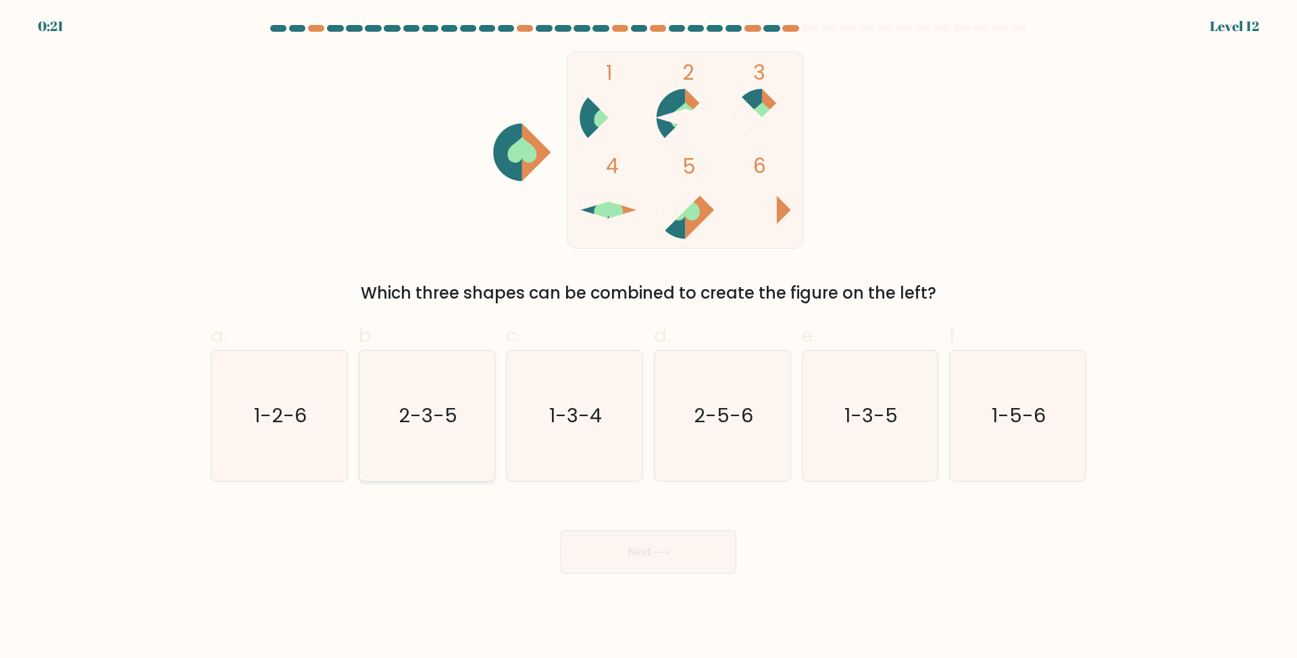
click at [445, 419] on text "2-3-5" at bounding box center [428, 415] width 59 height 27
click at [649, 338] on input "b. 2-3-5" at bounding box center [649, 333] width 1 height 9
radio input "true"
click at [672, 534] on button "Next" at bounding box center [649, 551] width 176 height 43
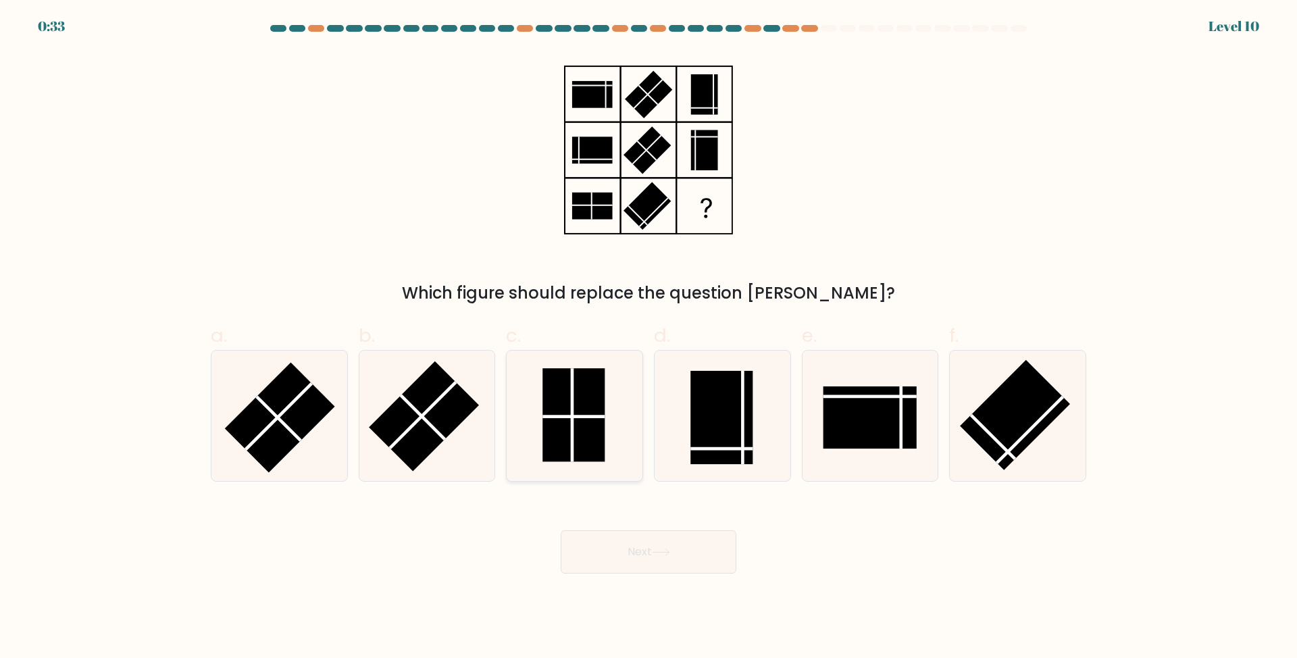
click at [566, 419] on rect at bounding box center [574, 414] width 62 height 93
click at [649, 338] on input "c." at bounding box center [649, 333] width 1 height 9
radio input "true"
click at [661, 546] on button "Next" at bounding box center [649, 551] width 176 height 43
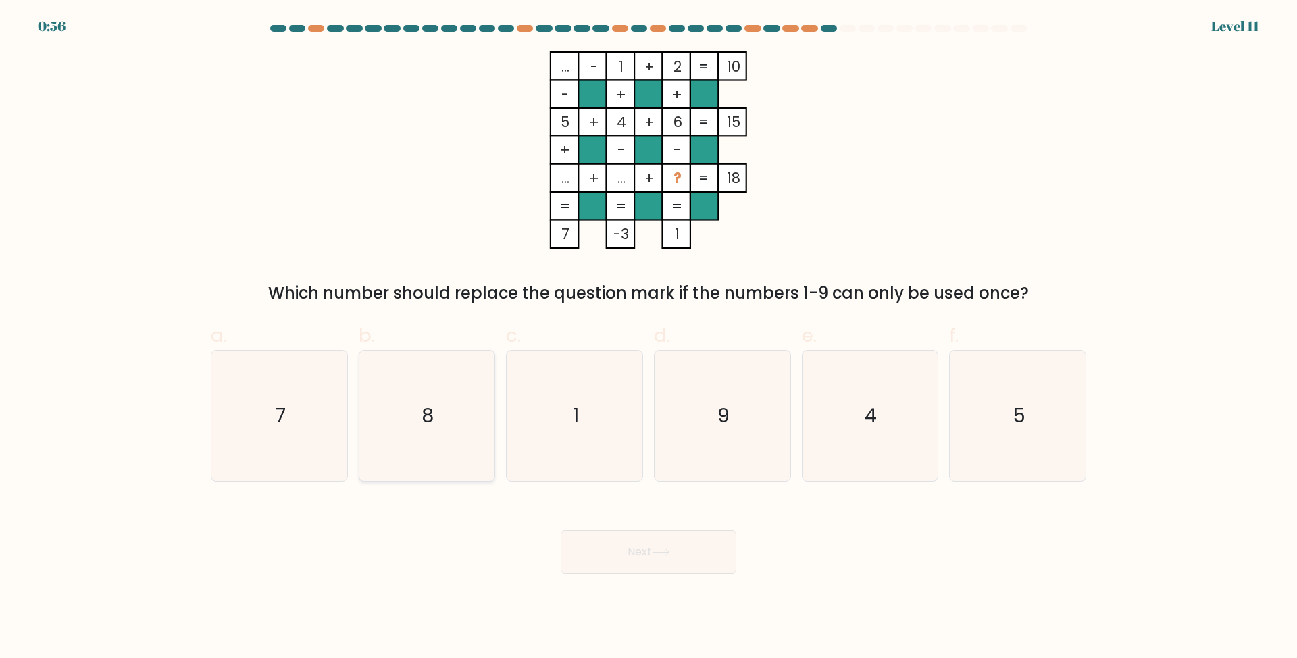
click at [430, 418] on text "8" at bounding box center [428, 415] width 12 height 27
click at [649, 338] on input "b. 8" at bounding box center [649, 333] width 1 height 9
radio input "true"
click at [638, 528] on div "Next" at bounding box center [649, 536] width 892 height 76
click at [738, 421] on icon "9" at bounding box center [722, 416] width 130 height 130
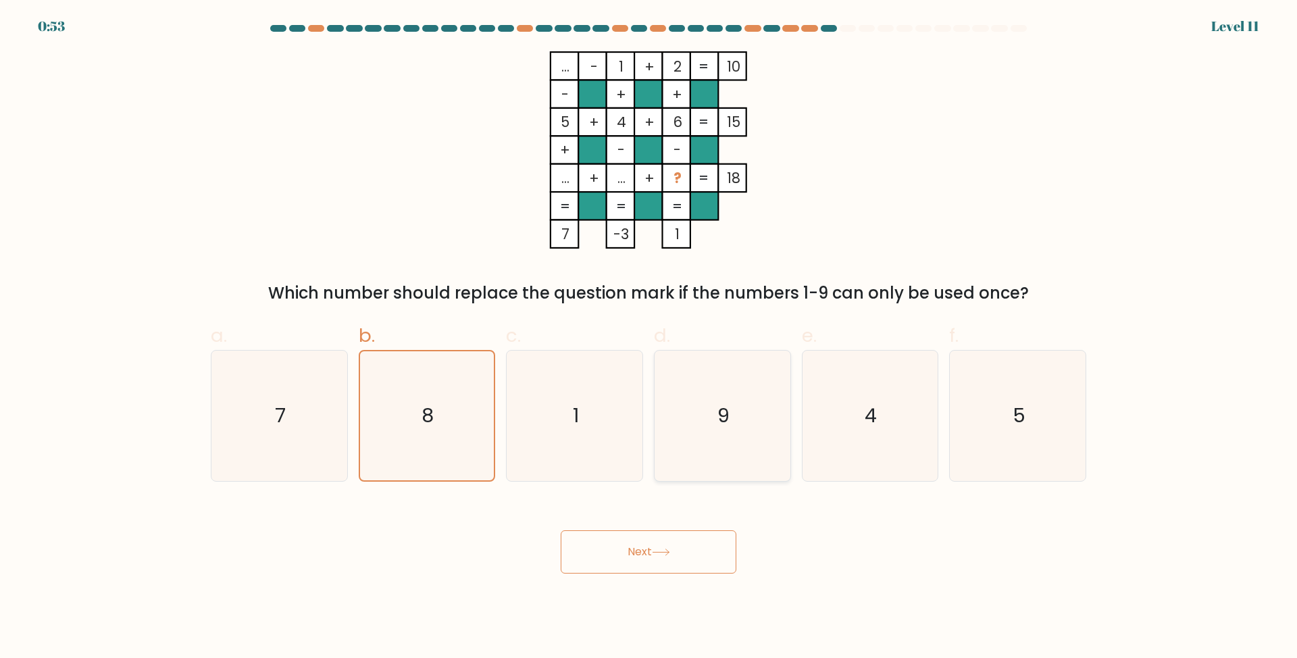
click at [649, 338] on input "d. 9" at bounding box center [649, 333] width 1 height 9
radio input "true"
click at [672, 568] on button "Next" at bounding box center [649, 551] width 176 height 43
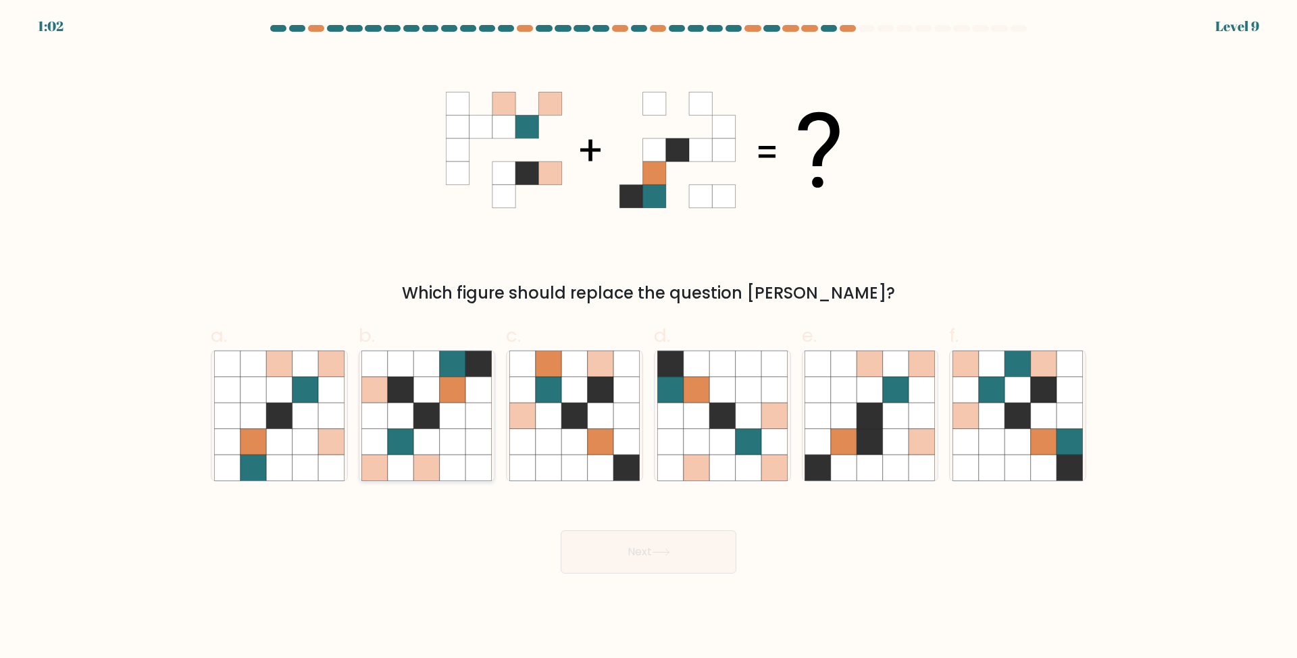
click at [422, 448] on icon at bounding box center [427, 441] width 26 height 26
click at [649, 338] on input "b." at bounding box center [649, 333] width 1 height 9
radio input "true"
click at [595, 536] on button "Next" at bounding box center [649, 551] width 176 height 43
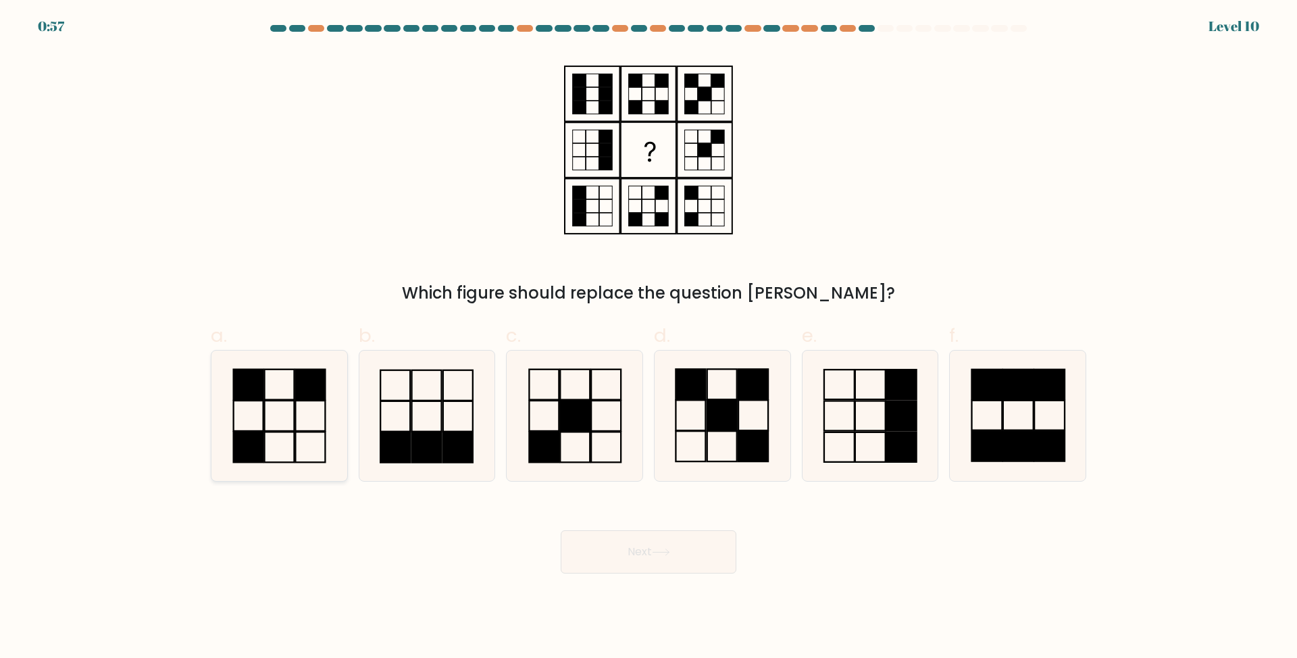
click at [284, 411] on icon at bounding box center [279, 416] width 130 height 130
click at [649, 338] on input "a." at bounding box center [649, 333] width 1 height 9
radio input "true"
click at [657, 555] on icon at bounding box center [661, 552] width 18 height 7
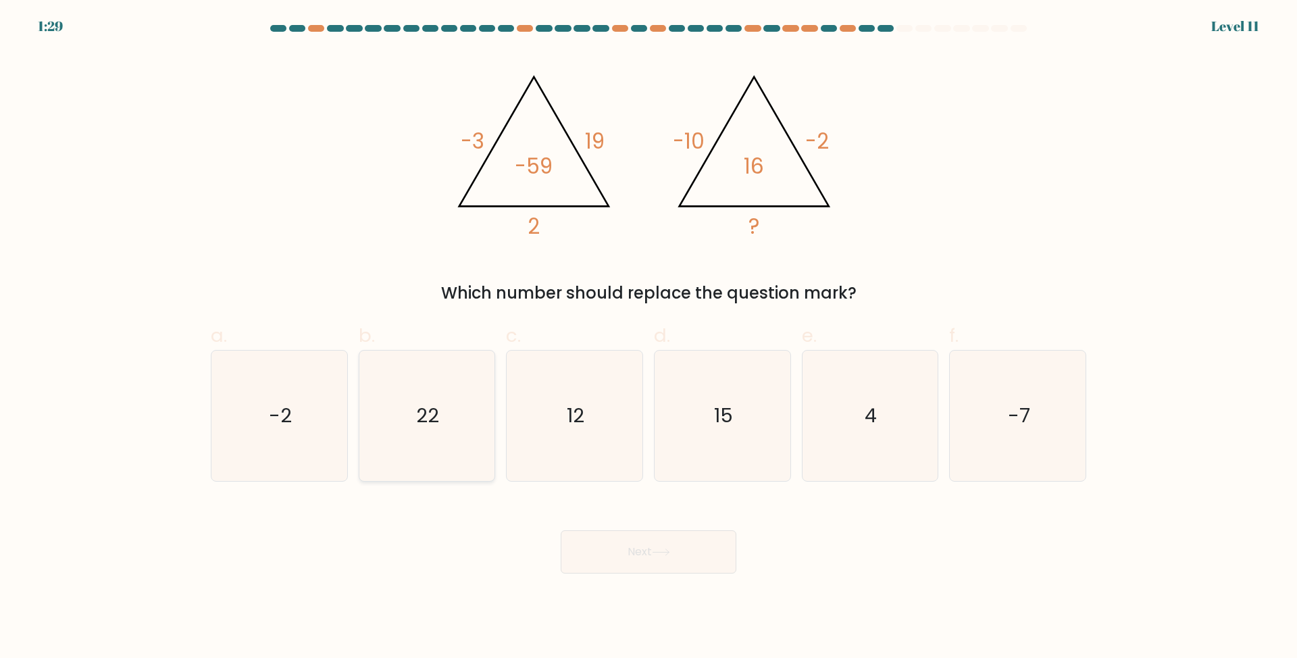
click at [459, 399] on icon "22" at bounding box center [426, 416] width 130 height 130
click at [649, 338] on input "b. 22" at bounding box center [649, 333] width 1 height 9
radio input "true"
click at [624, 553] on button "Next" at bounding box center [649, 551] width 176 height 43
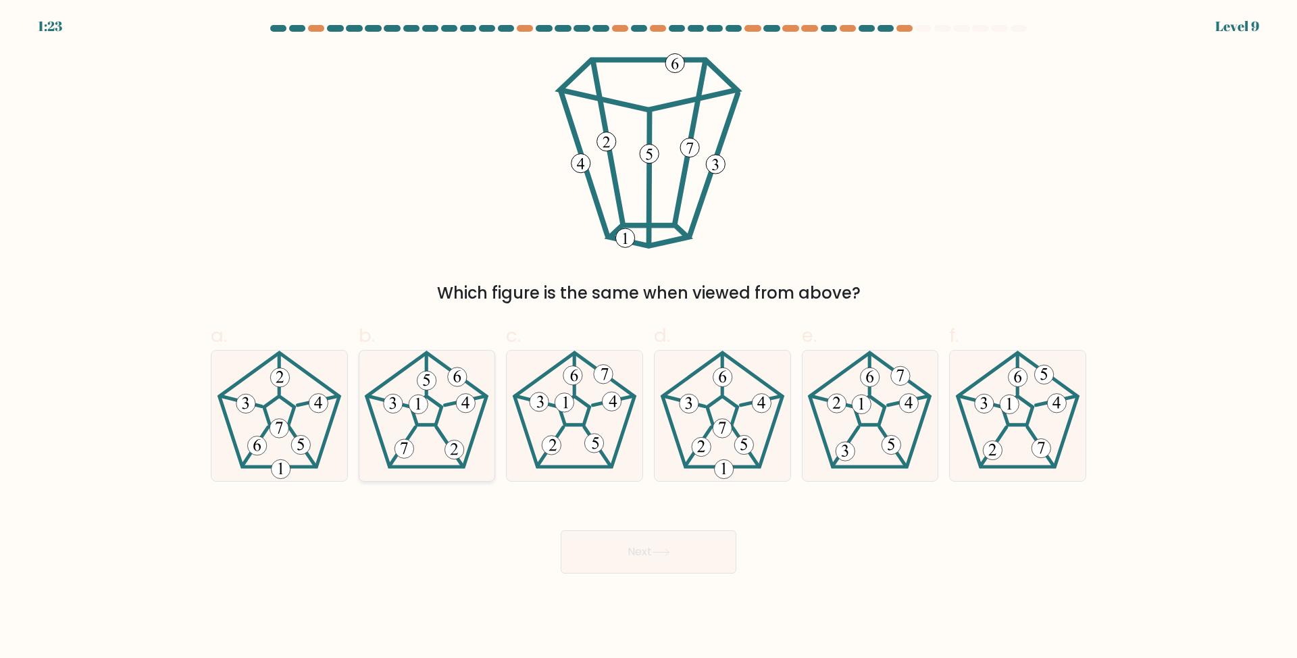
drag, startPoint x: 432, startPoint y: 410, endPoint x: 447, endPoint y: 418, distance: 17.2
click at [441, 414] on icon at bounding box center [426, 416] width 130 height 130
click at [649, 338] on input "b." at bounding box center [649, 333] width 1 height 9
radio input "true"
click at [677, 548] on button "Next" at bounding box center [649, 551] width 176 height 43
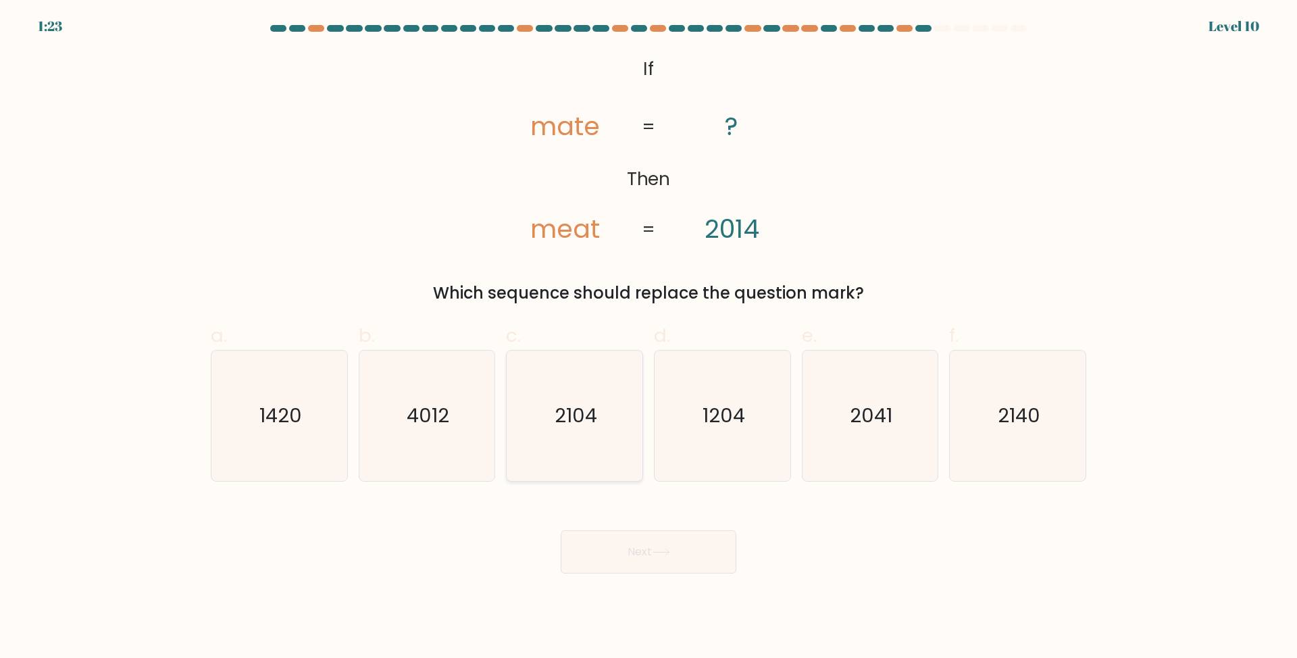
click at [606, 424] on icon "2104" at bounding box center [574, 416] width 130 height 130
click at [649, 338] on input "c. 2104" at bounding box center [649, 333] width 1 height 9
radio input "true"
click at [886, 408] on text "2041" at bounding box center [871, 415] width 43 height 27
click at [649, 338] on input "e. 2041" at bounding box center [649, 333] width 1 height 9
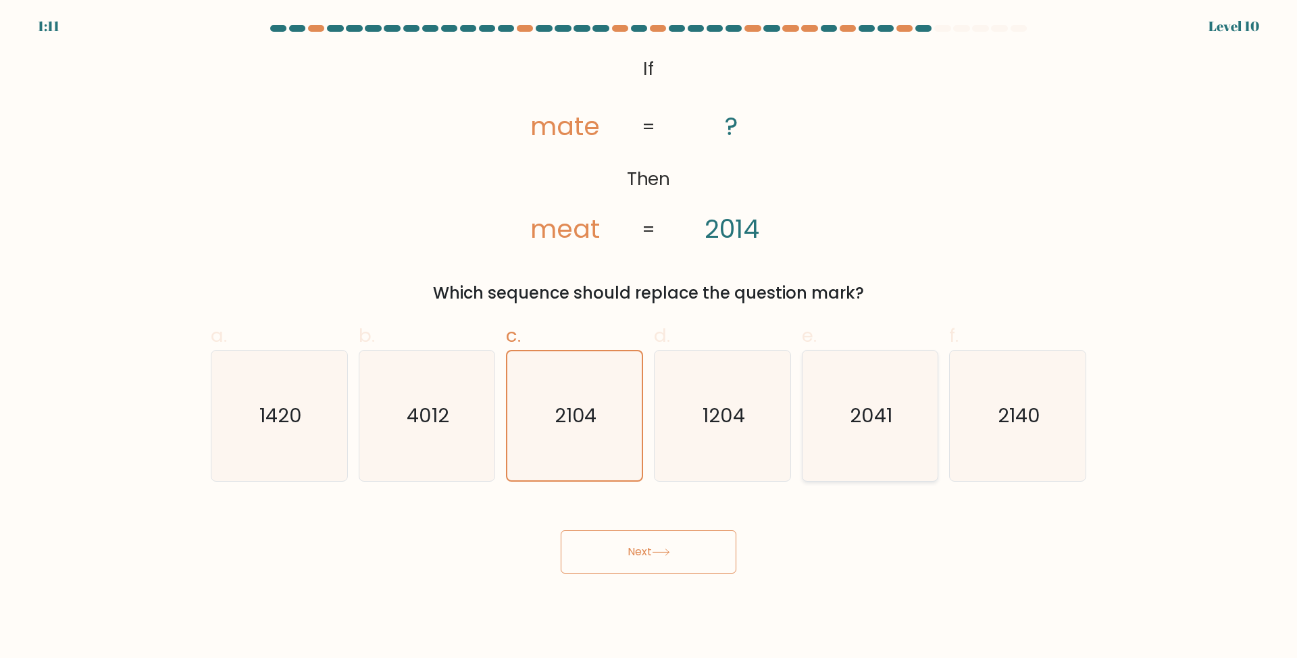
radio input "true"
click at [1093, 404] on div "a. 1420 b. 4012 c. d." at bounding box center [649, 396] width 892 height 170
click at [987, 420] on icon "2140" at bounding box center [1018, 416] width 130 height 130
click at [649, 338] on input "f. 2140" at bounding box center [649, 333] width 1 height 9
radio input "true"
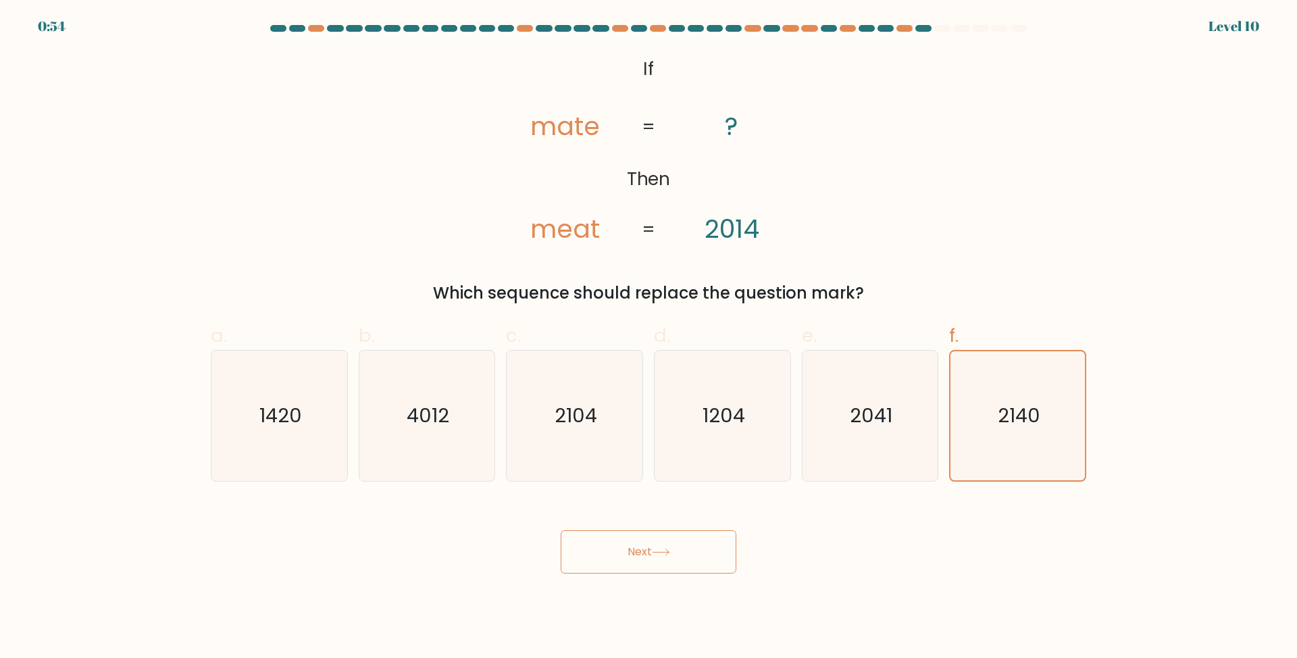
click at [595, 529] on div "Next" at bounding box center [649, 536] width 892 height 76
click at [597, 541] on button "Next" at bounding box center [649, 551] width 176 height 43
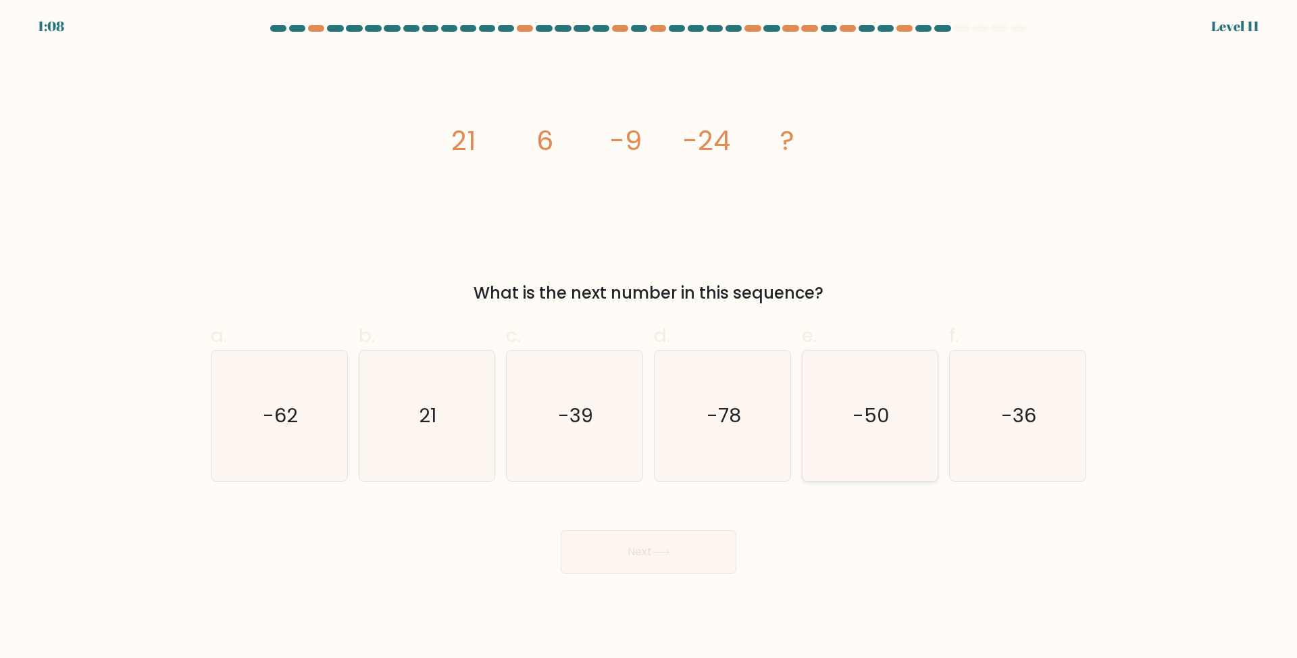
click at [834, 407] on icon "-50" at bounding box center [870, 416] width 130 height 130
click at [649, 338] on input "e. -50" at bounding box center [649, 333] width 1 height 9
radio input "true"
click at [653, 540] on button "Next" at bounding box center [649, 551] width 176 height 43
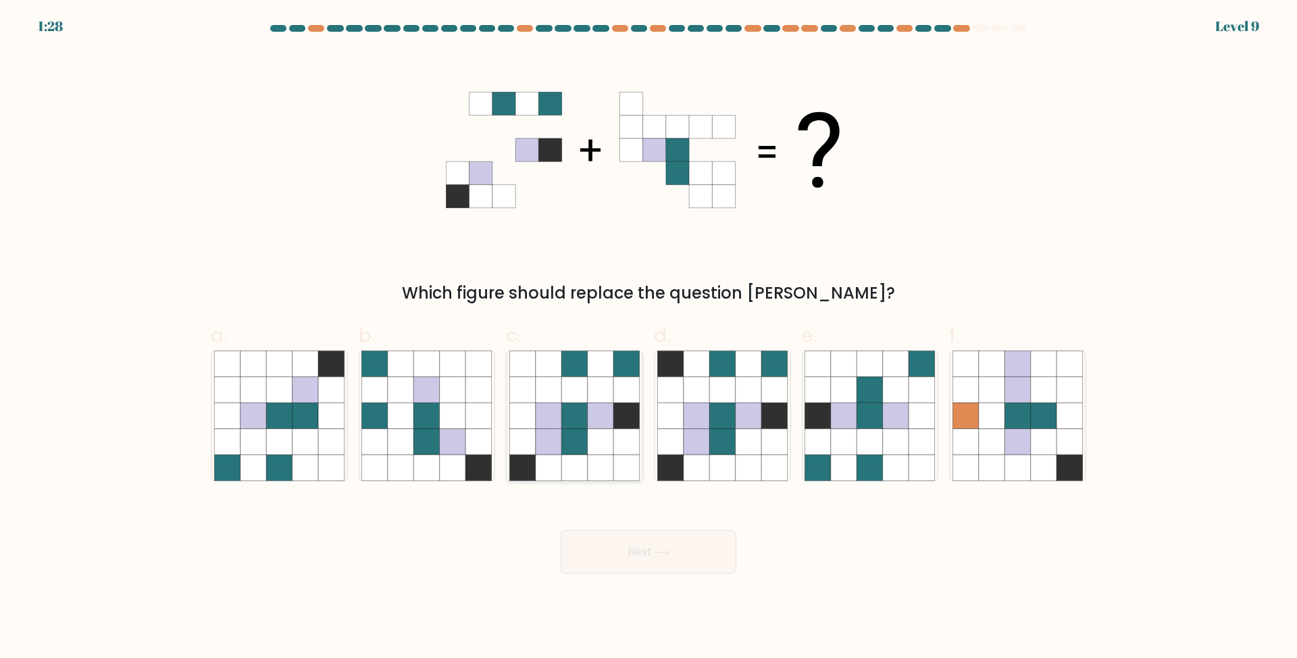
click at [592, 416] on icon at bounding box center [601, 416] width 26 height 26
click at [649, 338] on input "c." at bounding box center [649, 333] width 1 height 9
radio input "true"
click at [636, 550] on button "Next" at bounding box center [649, 551] width 176 height 43
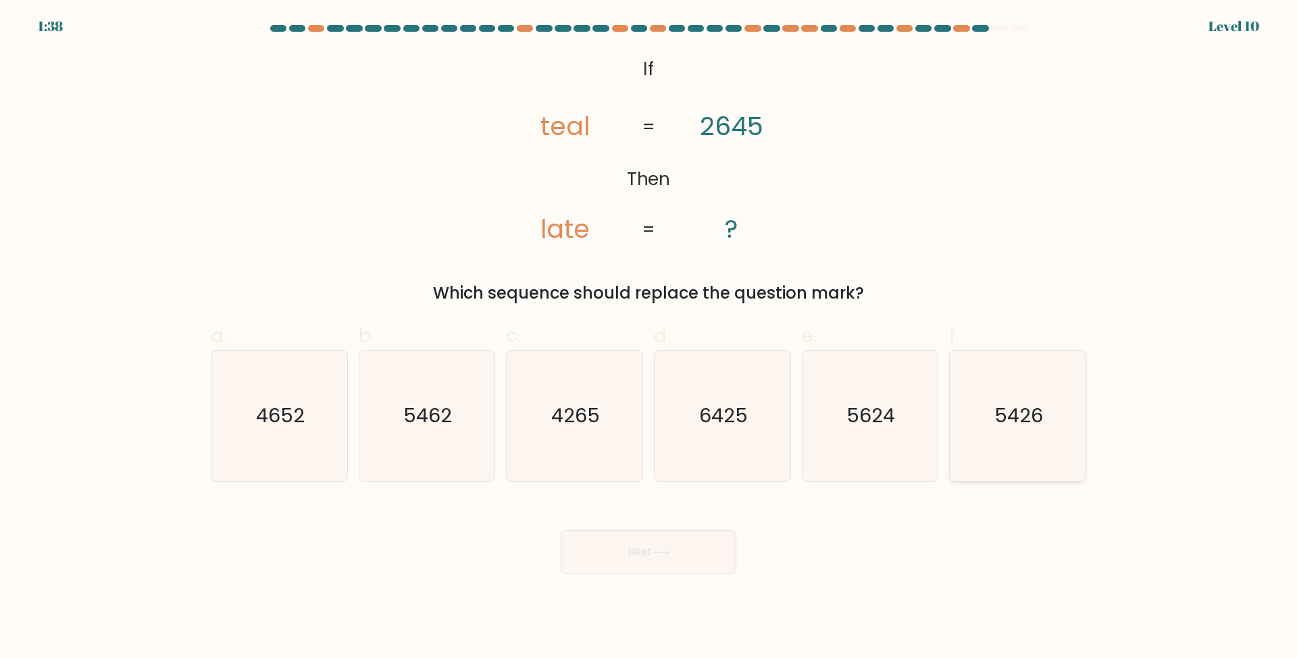
click at [1036, 402] on text "5426" at bounding box center [1019, 415] width 49 height 27
click at [649, 338] on input "f. 5426" at bounding box center [649, 333] width 1 height 9
radio input "true"
click at [684, 551] on button "Next" at bounding box center [649, 551] width 176 height 43
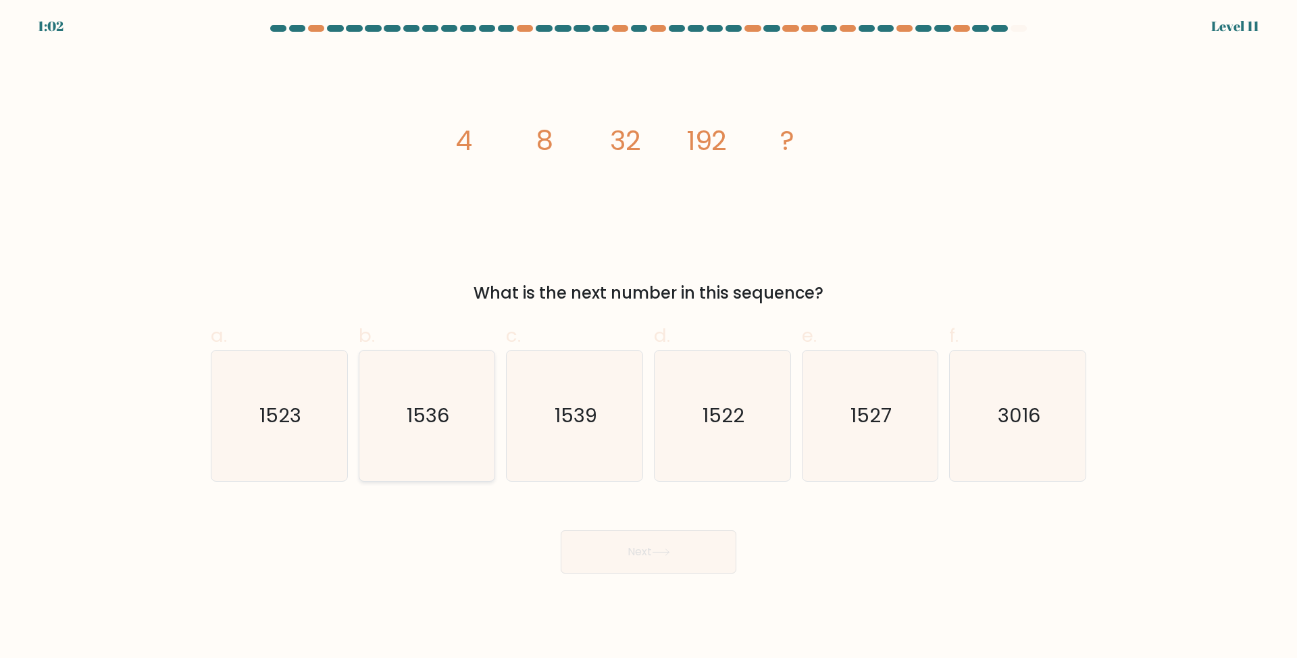
click at [409, 423] on text "1536" at bounding box center [428, 415] width 43 height 27
click at [649, 338] on input "b. 1536" at bounding box center [649, 333] width 1 height 9
radio input "true"
click at [647, 532] on div "Next" at bounding box center [649, 536] width 892 height 76
click at [640, 547] on button "Next" at bounding box center [649, 551] width 176 height 43
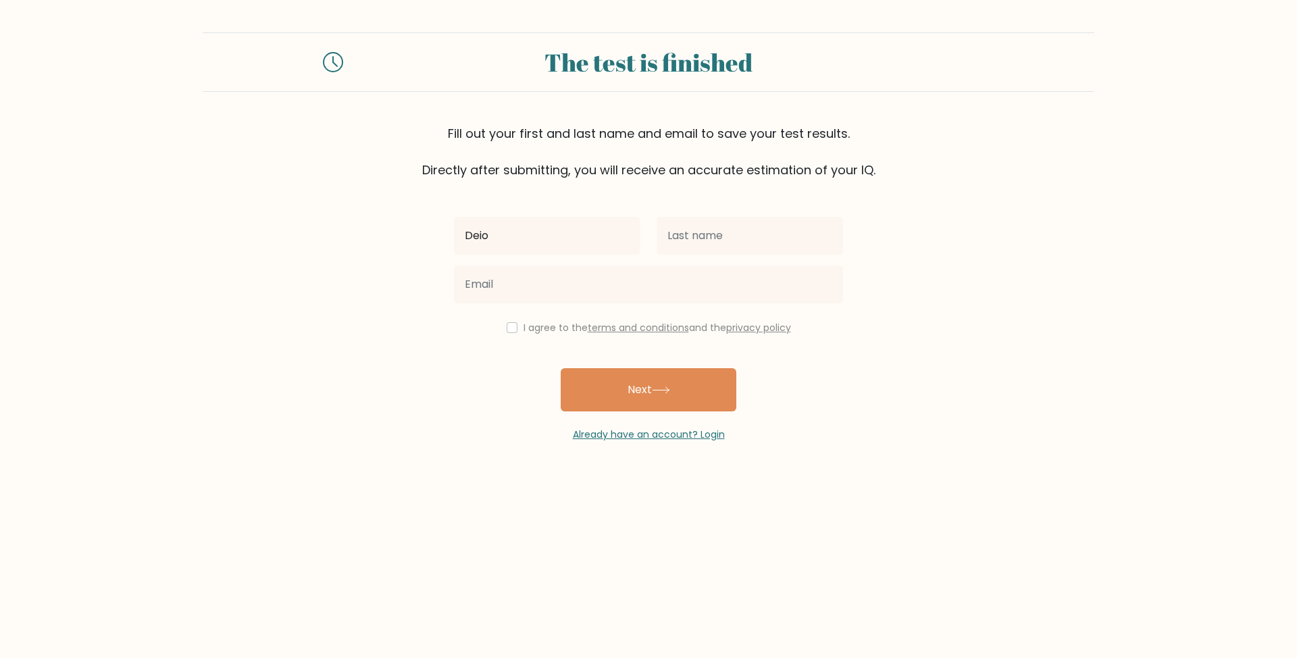
type input "Deion Christian"
click at [712, 234] on input "text" at bounding box center [750, 236] width 186 height 38
type input "Abog"
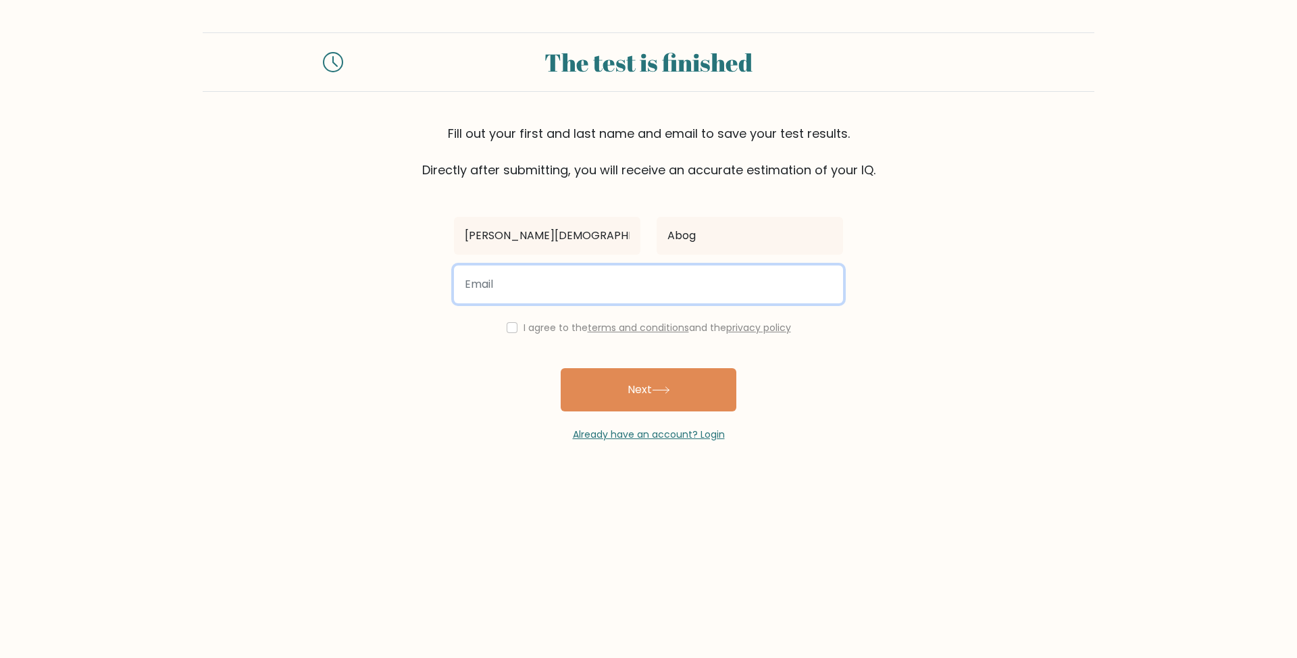
click at [599, 270] on input "email" at bounding box center [648, 285] width 389 height 38
type input "deionchristian98@gmail.com"
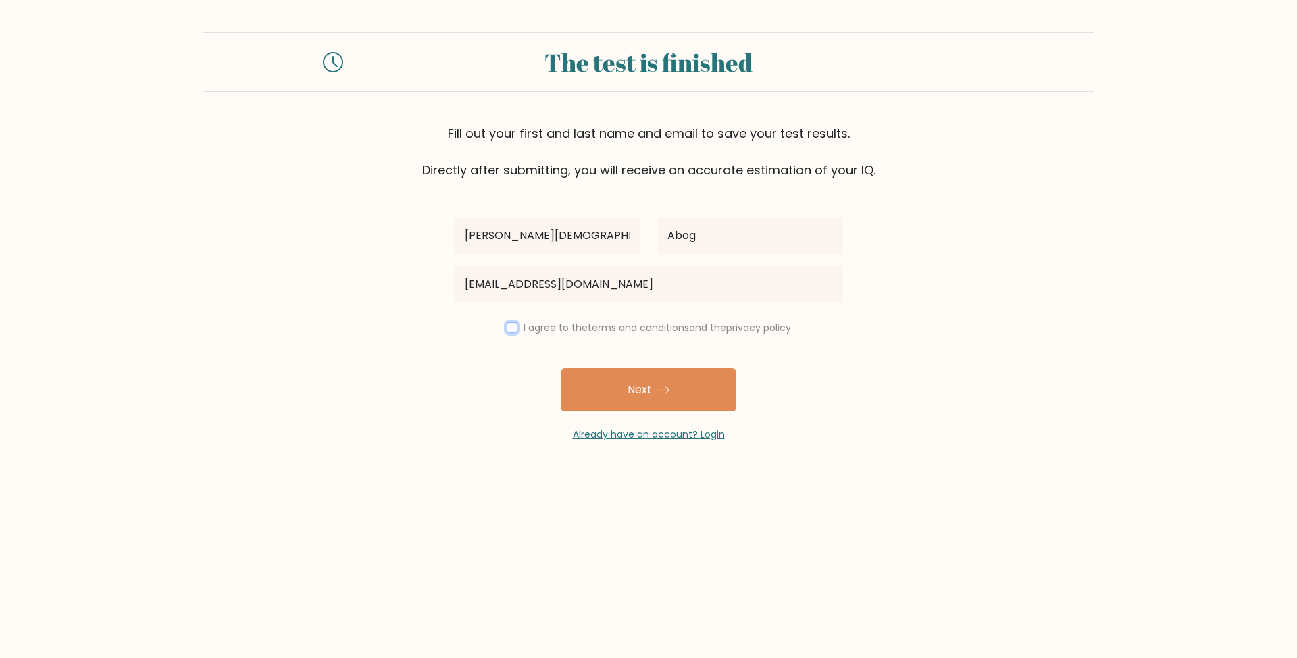
click at [511, 327] on input "checkbox" at bounding box center [512, 327] width 11 height 11
checkbox input "true"
click at [653, 380] on button "Next" at bounding box center [649, 389] width 176 height 43
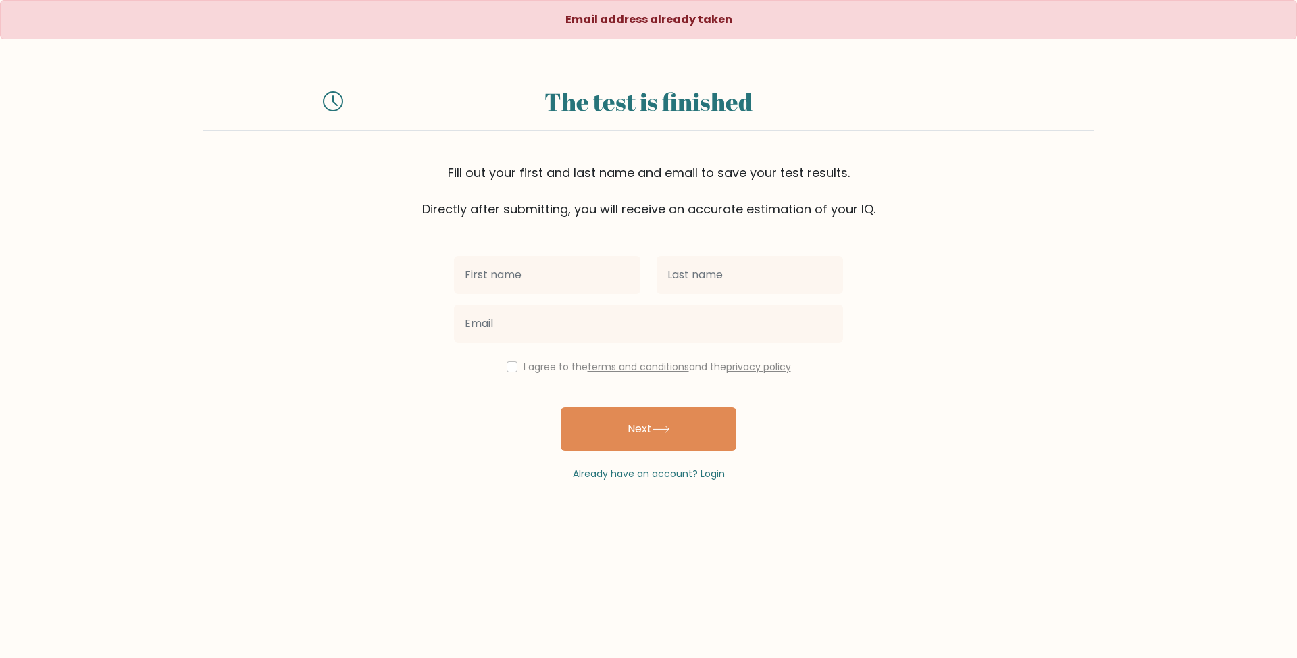
click at [559, 281] on input "text" at bounding box center [547, 275] width 186 height 38
type input "[PERSON_NAME][DEMOGRAPHIC_DATA]"
click at [700, 282] on input "text" at bounding box center [750, 275] width 186 height 38
type input "Abog"
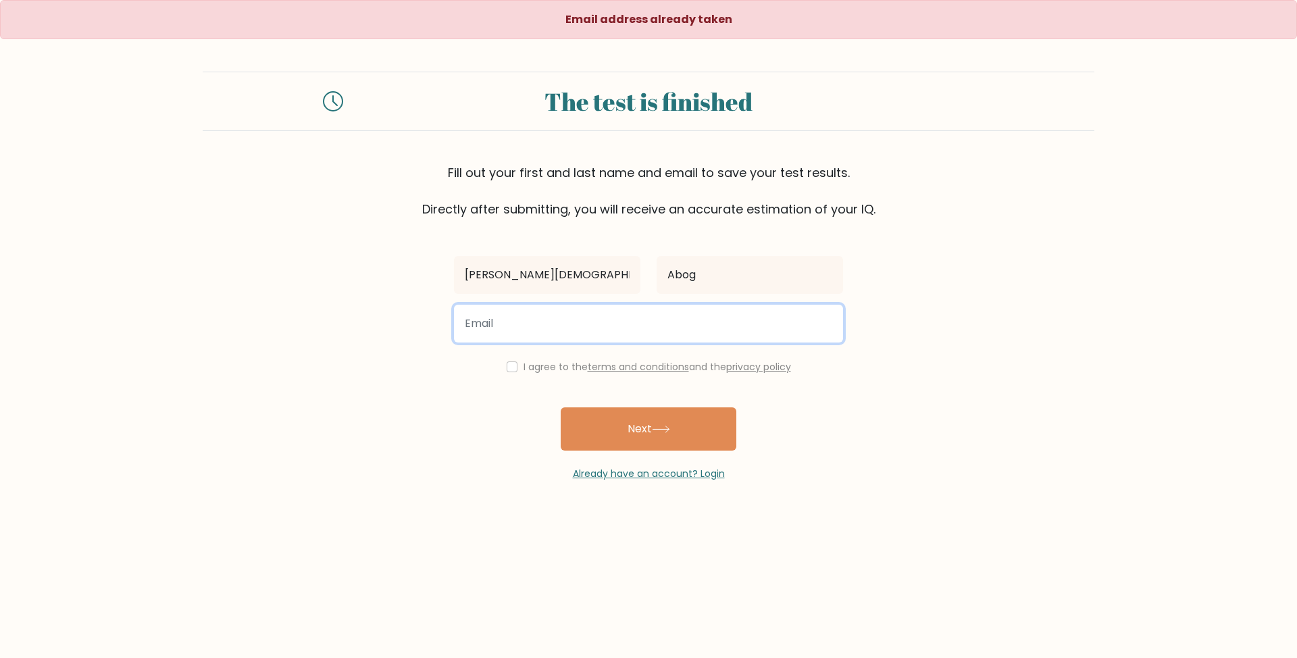
click at [615, 311] on input "email" at bounding box center [648, 324] width 389 height 38
type input "iweplay007@gmail.com"
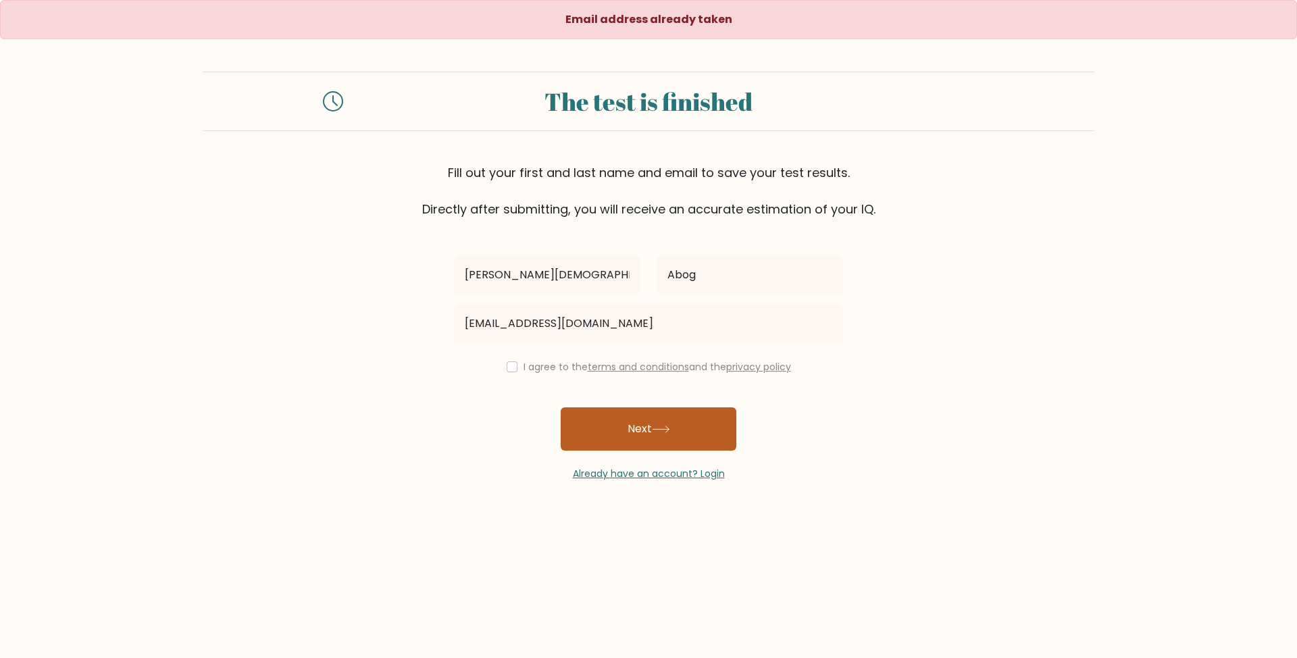
click at [632, 432] on button "Next" at bounding box center [649, 428] width 176 height 43
click at [512, 354] on div "Deion Christian Abog iweplay007@gmail.com I agree to the terms and conditions a…" at bounding box center [648, 349] width 405 height 263
click at [512, 370] on input "checkbox" at bounding box center [512, 366] width 11 height 11
checkbox input "true"
click at [617, 424] on button "Next" at bounding box center [649, 428] width 176 height 43
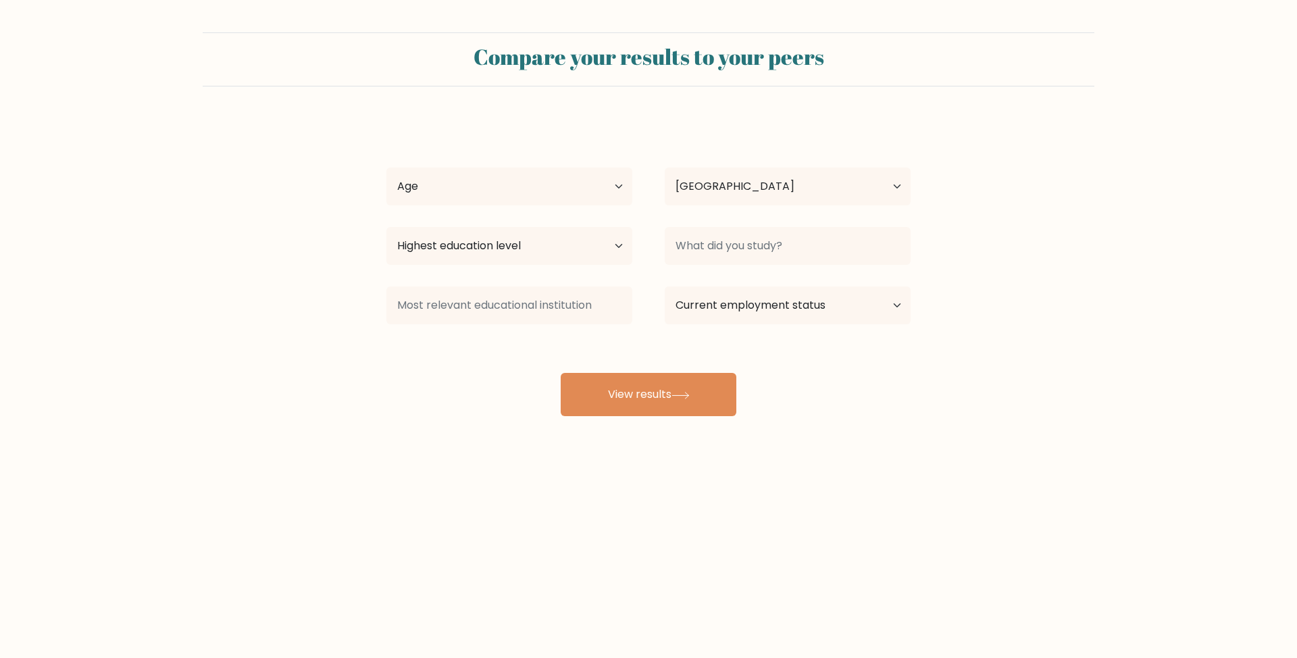
select select "PH"
drag, startPoint x: 552, startPoint y: 172, endPoint x: 544, endPoint y: 199, distance: 28.2
click at [552, 173] on select "Age Under [DEMOGRAPHIC_DATA] [DEMOGRAPHIC_DATA] [DEMOGRAPHIC_DATA] [DEMOGRAPHIC…" at bounding box center [509, 187] width 246 height 38
select select "18_24"
click at [386, 168] on select "Age Under [DEMOGRAPHIC_DATA] [DEMOGRAPHIC_DATA] [DEMOGRAPHIC_DATA] [DEMOGRAPHIC…" at bounding box center [509, 187] width 246 height 38
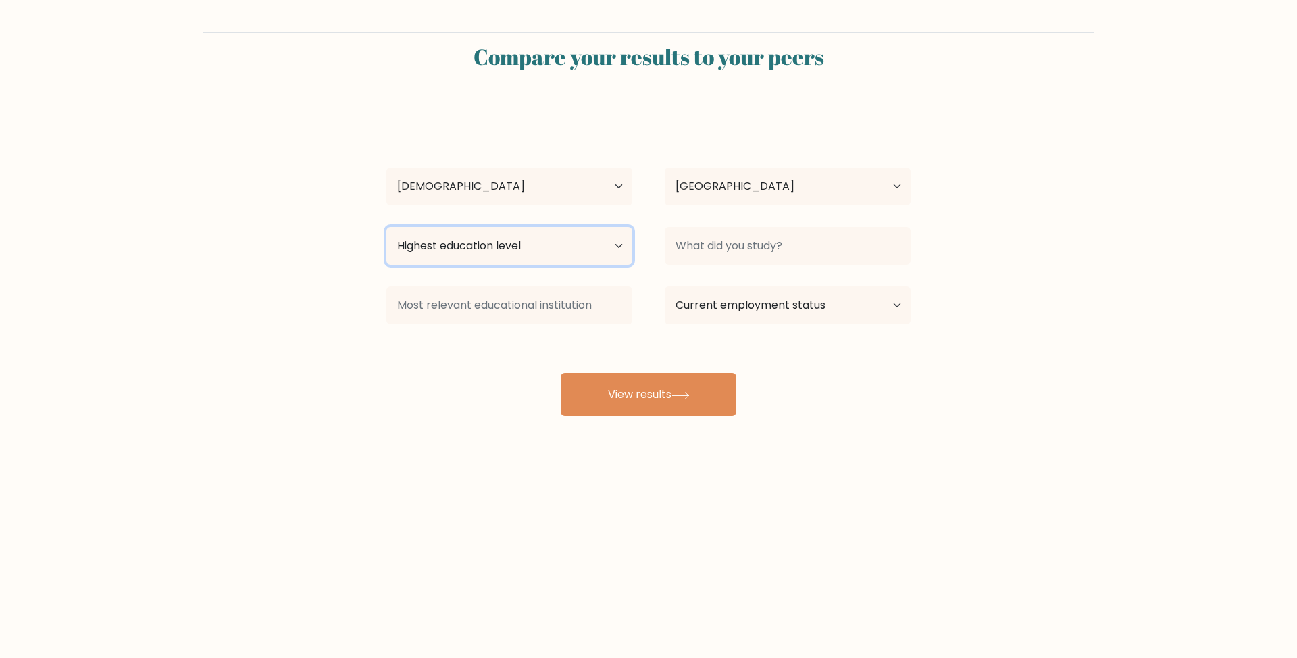
click at [470, 239] on select "Highest education level No schooling Primary Lower Secondary Upper Secondary Oc…" at bounding box center [509, 246] width 246 height 38
click at [701, 193] on select "Country [GEOGRAPHIC_DATA] [GEOGRAPHIC_DATA] [GEOGRAPHIC_DATA] [US_STATE] [GEOGR…" at bounding box center [788, 187] width 246 height 38
click at [716, 191] on select "Country [GEOGRAPHIC_DATA] [GEOGRAPHIC_DATA] [GEOGRAPHIC_DATA] [US_STATE] [GEOGR…" at bounding box center [788, 187] width 246 height 38
click at [513, 245] on select "Highest education level No schooling Primary Lower Secondary Upper Secondary Oc…" at bounding box center [509, 246] width 246 height 38
select select "bachelors_degree"
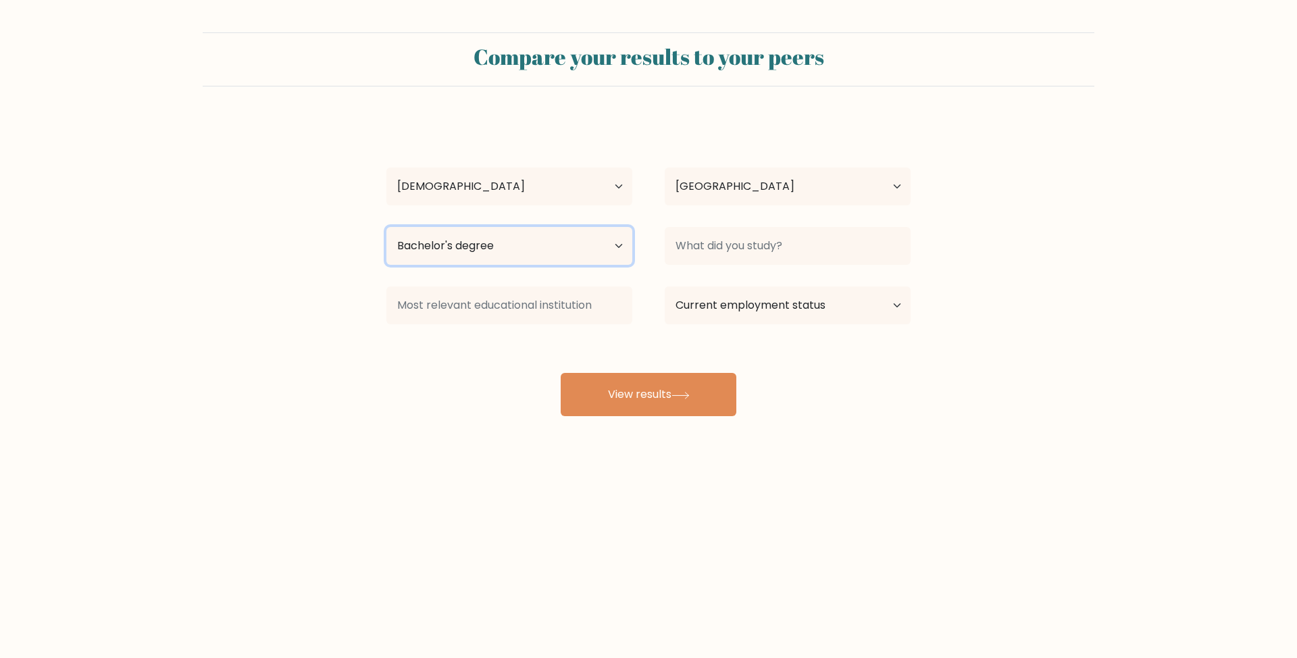
click at [386, 227] on select "Highest education level No schooling Primary Lower Secondary Upper Secondary Oc…" at bounding box center [509, 246] width 246 height 38
click at [534, 246] on select "Highest education level No schooling Primary Lower Secondary Upper Secondary Oc…" at bounding box center [509, 246] width 246 height 38
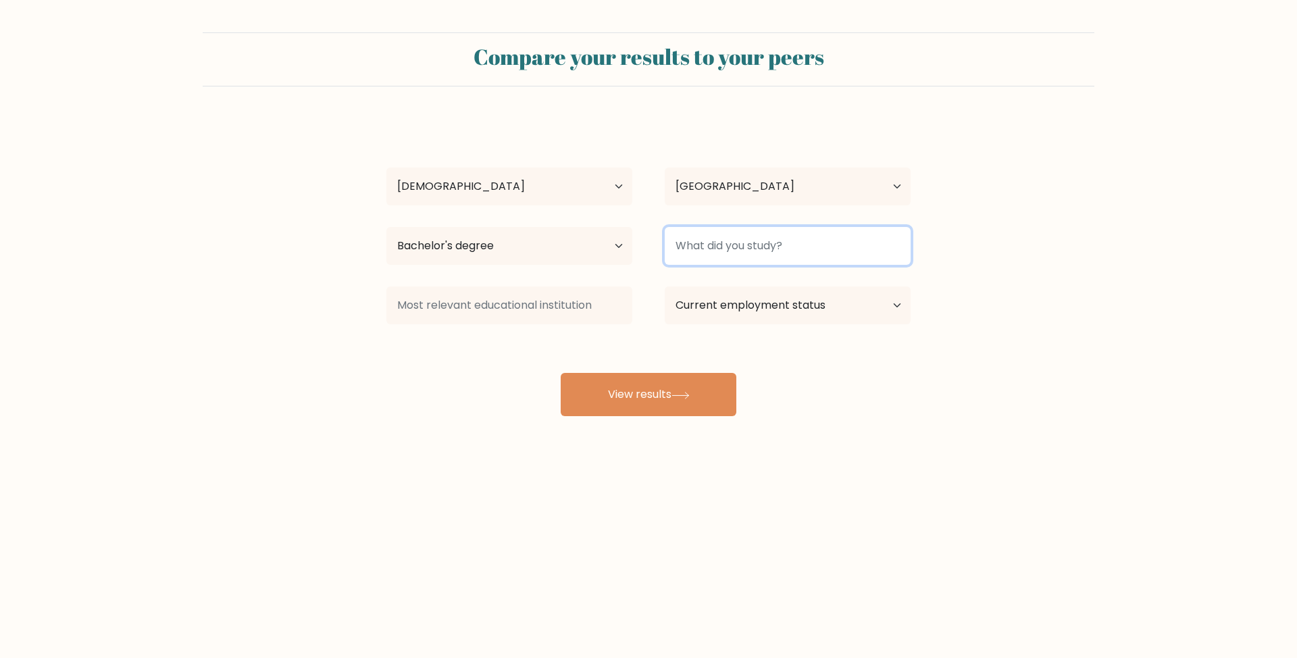
click at [755, 250] on input at bounding box center [788, 246] width 246 height 38
type input "I"
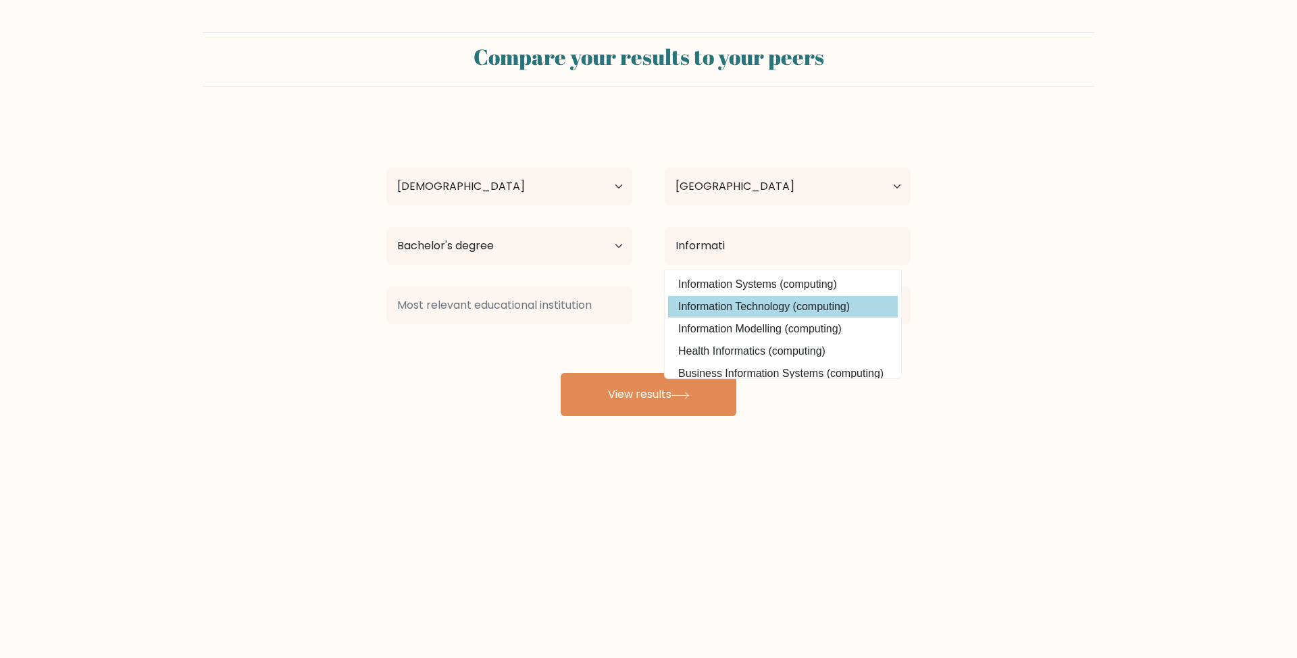
click at [772, 316] on option "Information Technology (computing)" at bounding box center [783, 307] width 230 height 22
type input "Information Technology"
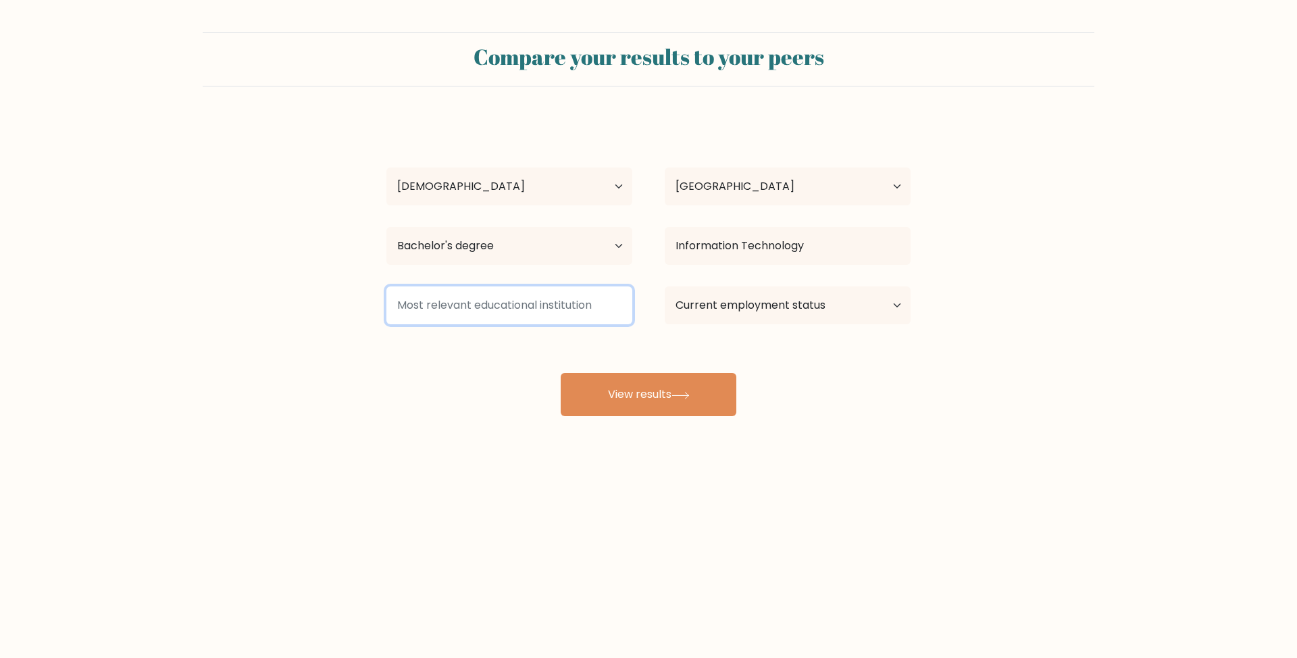
click at [524, 312] on input at bounding box center [509, 305] width 246 height 38
click at [489, 345] on div "Deion Christian Abog Age Under 18 years old 18-24 years old 25-34 years old 35-…" at bounding box center [648, 267] width 541 height 297
click at [513, 300] on input at bounding box center [509, 305] width 246 height 38
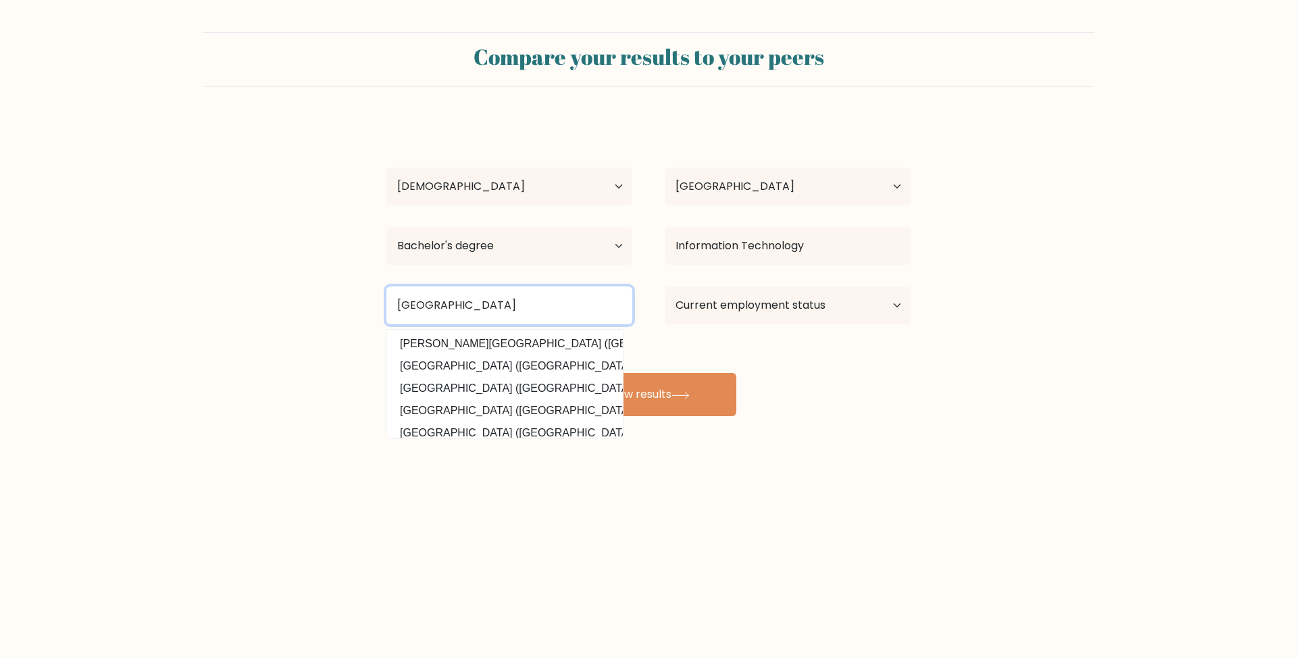
type input "Siquijor State College"
click at [803, 314] on select "Current employment status Employed Student Retired Other / prefer not to answer" at bounding box center [788, 305] width 246 height 38
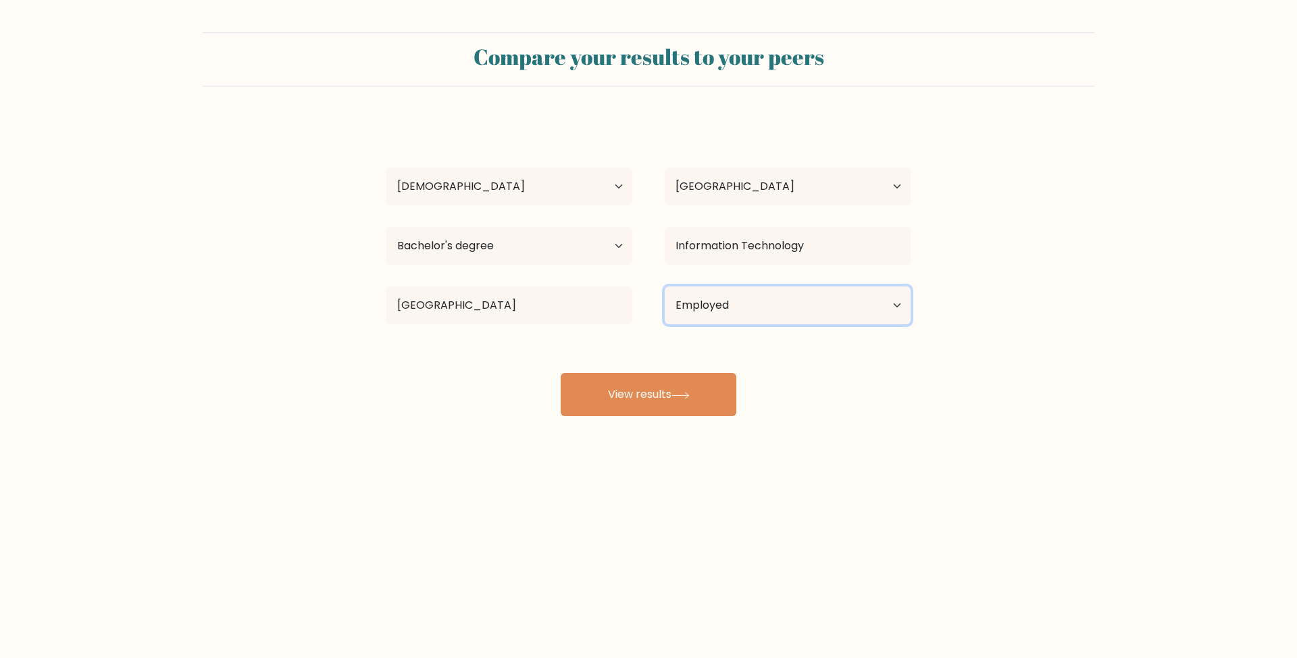
click at [665, 286] on select "Current employment status Employed Student Retired Other / prefer not to answer" at bounding box center [788, 305] width 246 height 38
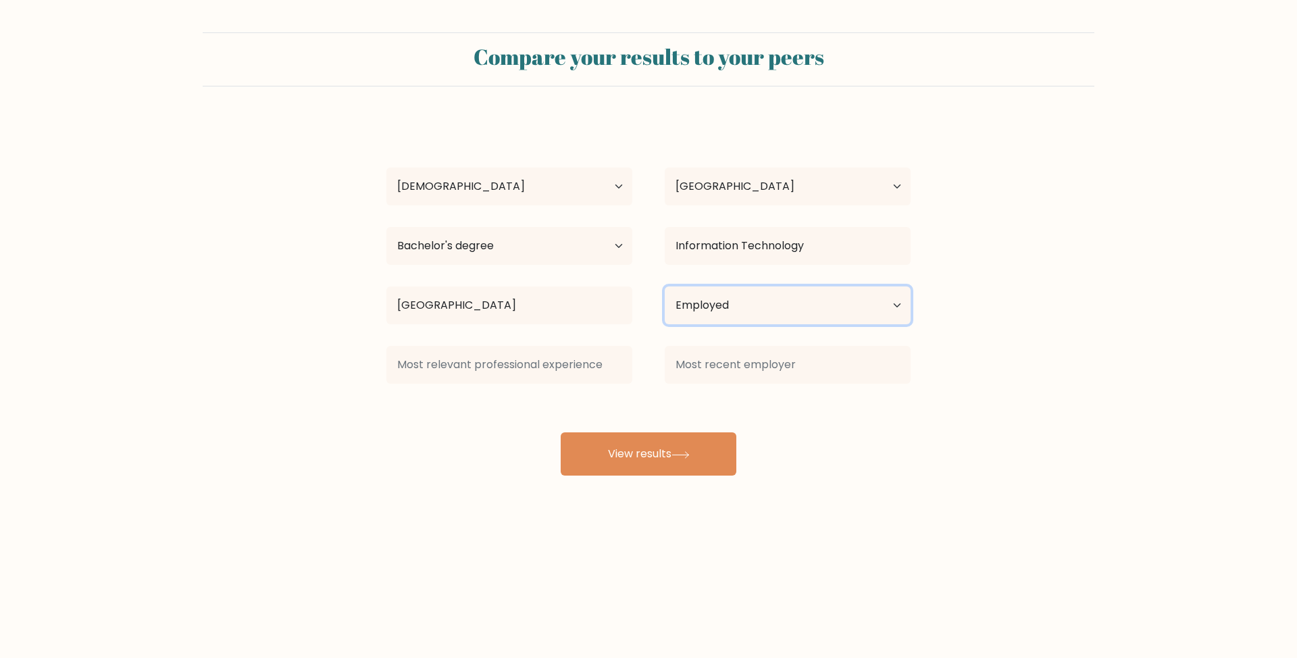
click at [727, 317] on select "Current employment status Employed Student Retired Other / prefer not to answer" at bounding box center [788, 305] width 246 height 38
select select "other"
click at [665, 286] on select "Current employment status Employed Student Retired Other / prefer not to answer" at bounding box center [788, 305] width 246 height 38
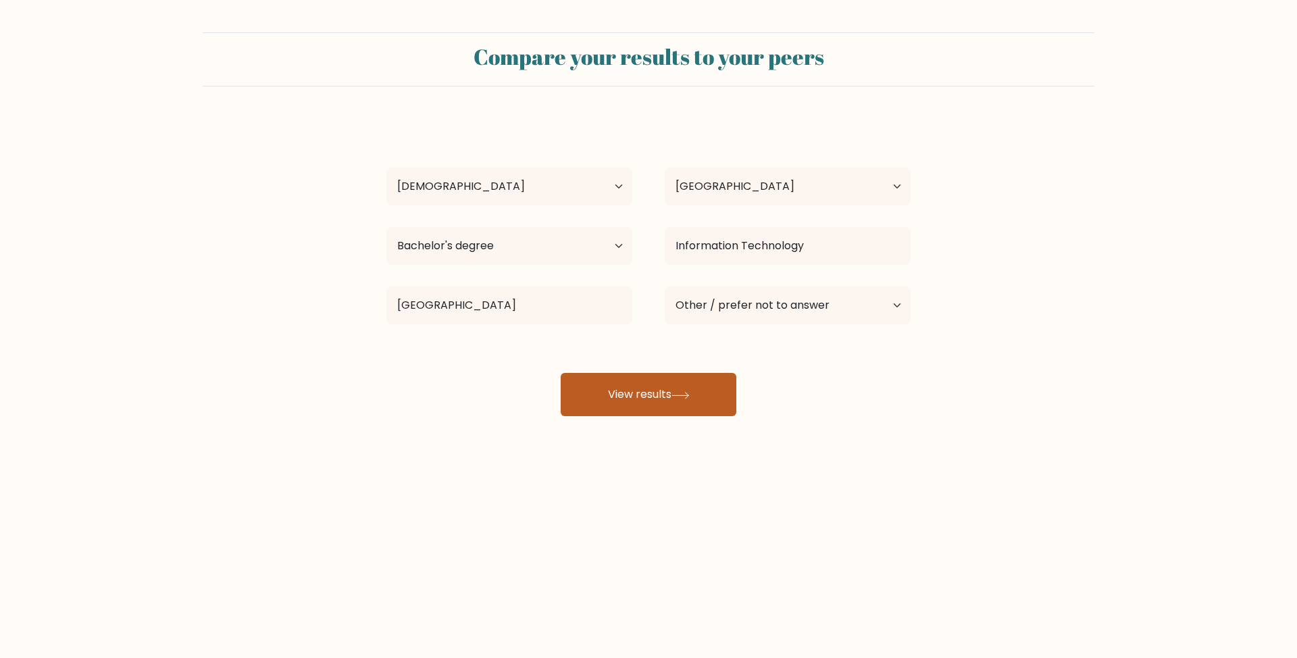
click at [648, 378] on button "View results" at bounding box center [649, 394] width 176 height 43
